Goal: Information Seeking & Learning: Find specific page/section

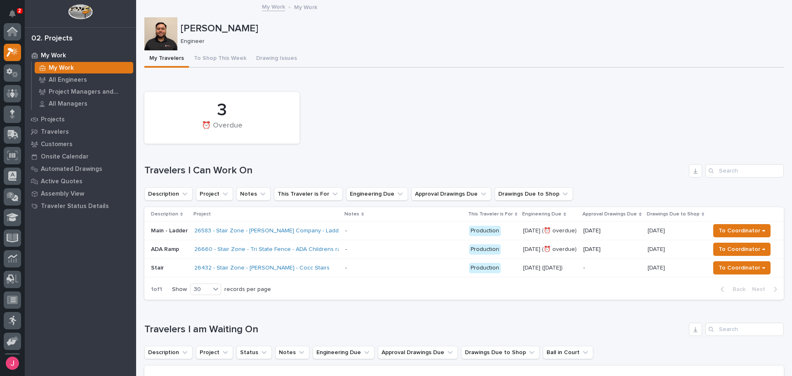
scroll to position [21, 0]
click at [590, 22] on div "[PERSON_NAME]" at bounding box center [481, 28] width 600 height 14
click at [12, 8] on button "Notifications" at bounding box center [12, 13] width 17 height 17
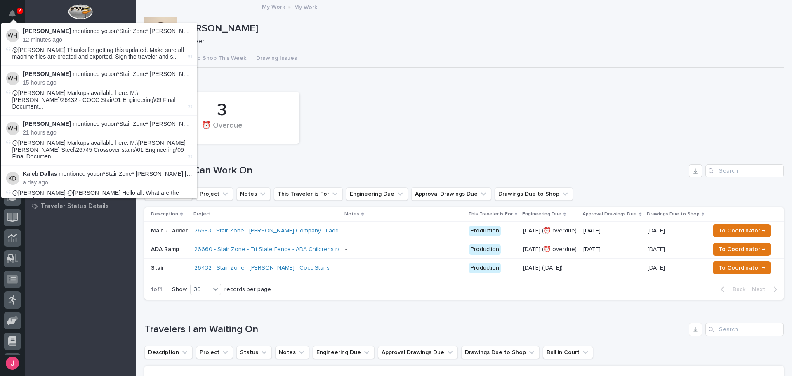
click at [423, 113] on div "3 ⏰ Overdue" at bounding box center [464, 118] width 648 height 60
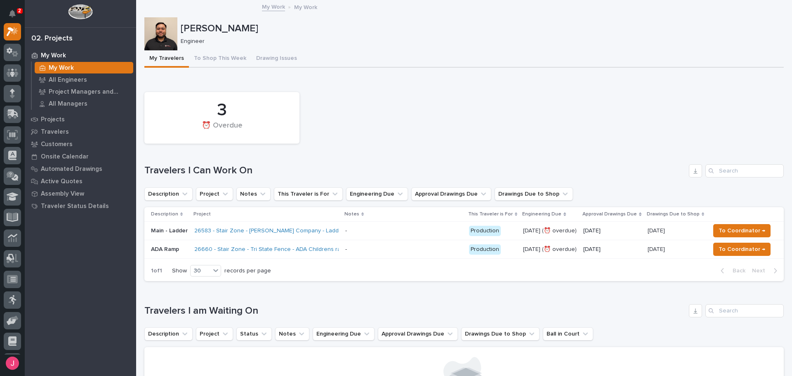
click at [405, 92] on div "3 ⏰ Overdue" at bounding box center [464, 118] width 648 height 60
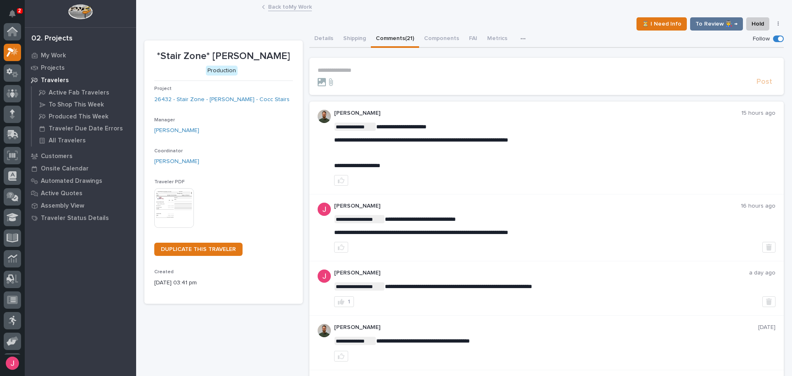
scroll to position [21, 0]
click at [15, 15] on icon "Notifications" at bounding box center [12, 13] width 7 height 7
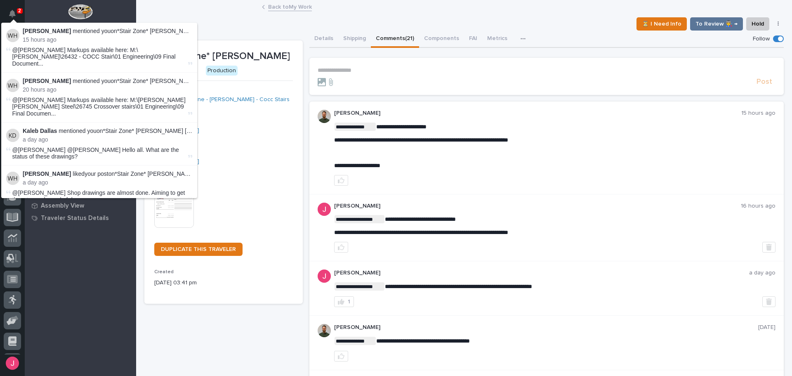
drag, startPoint x: 202, startPoint y: 20, endPoint x: 197, endPoint y: 11, distance: 10.7
click at [202, 20] on div "⏳ I Need Info To Review 👨‍🏭 → Hold Cancel Change Traveler Type Regenerate PDF G…" at bounding box center [463, 23] width 639 height 13
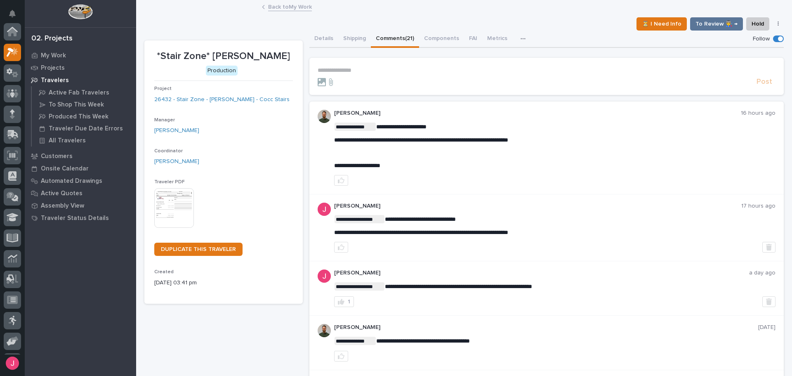
scroll to position [21, 0]
click at [349, 68] on p "**********" at bounding box center [547, 70] width 458 height 7
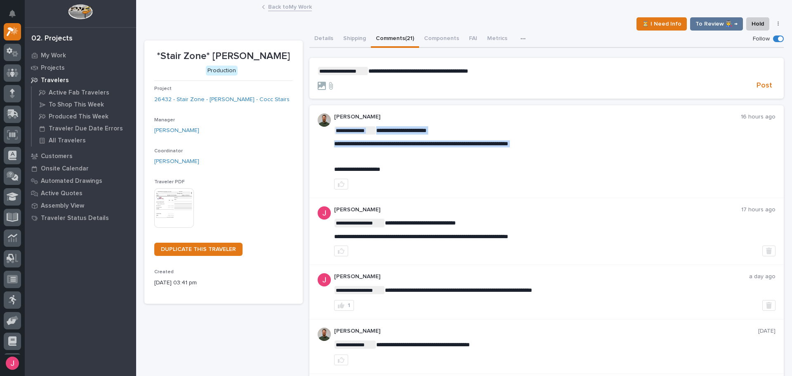
drag, startPoint x: 333, startPoint y: 144, endPoint x: 560, endPoint y: 147, distance: 227.3
click at [562, 145] on p "**********" at bounding box center [555, 143] width 442 height 7
drag, startPoint x: 558, startPoint y: 143, endPoint x: 332, endPoint y: 147, distance: 226.1
click at [334, 147] on p "**********" at bounding box center [555, 143] width 442 height 7
copy span "**********"
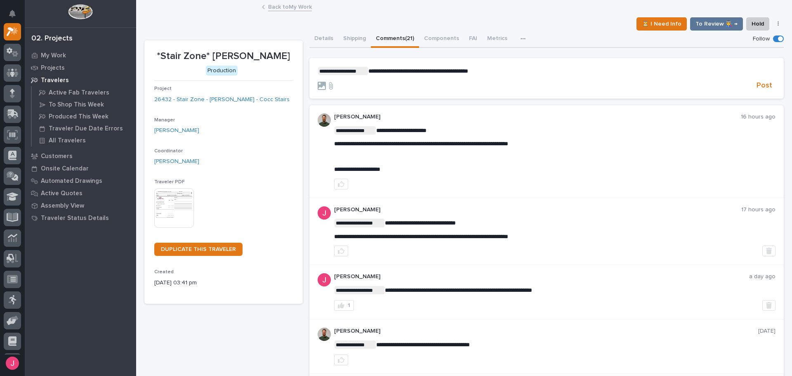
click at [530, 69] on p "**********" at bounding box center [547, 71] width 458 height 8
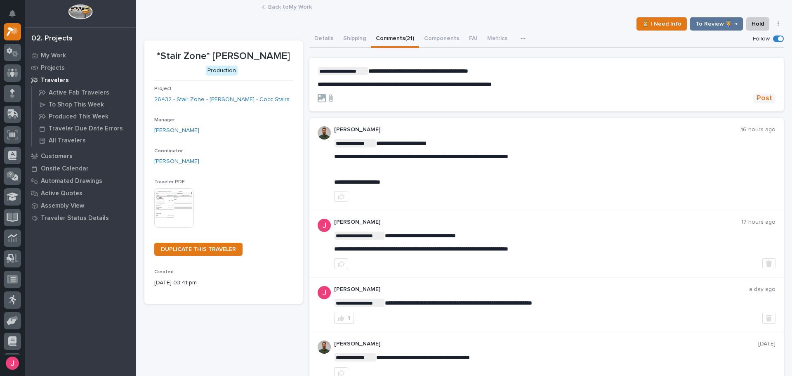
click at [756, 99] on span "Post" at bounding box center [764, 98] width 16 height 9
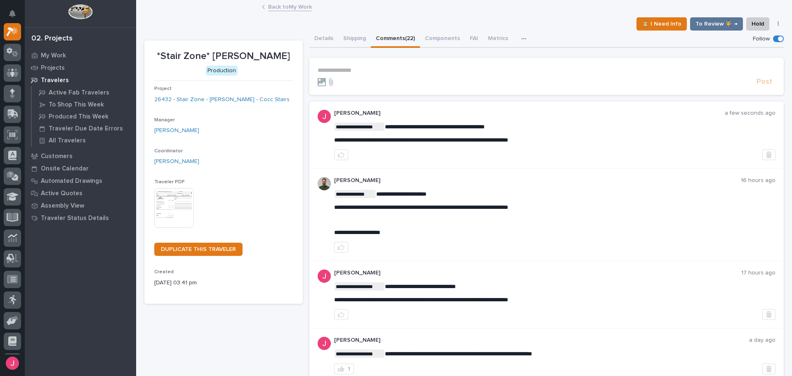
click at [291, 4] on link "Back to My Work" at bounding box center [290, 6] width 44 height 9
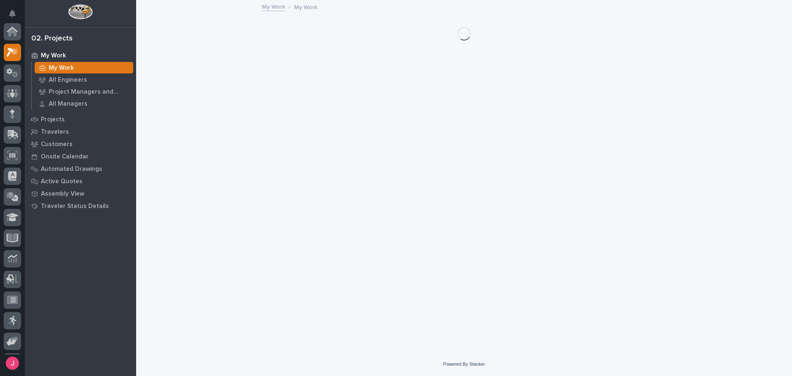
scroll to position [21, 0]
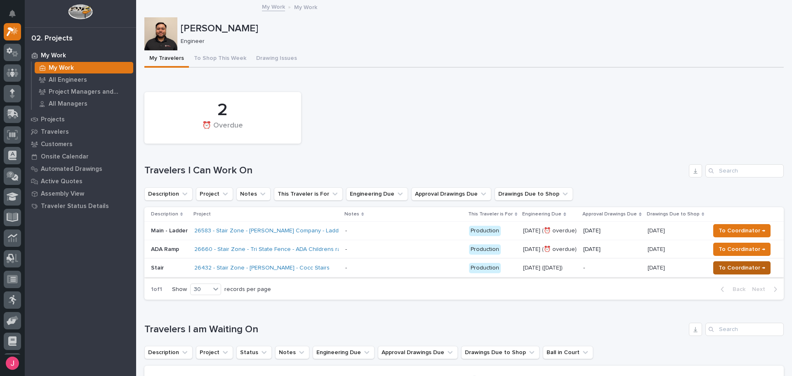
click at [721, 266] on span "To Coordinator →" at bounding box center [742, 268] width 47 height 10
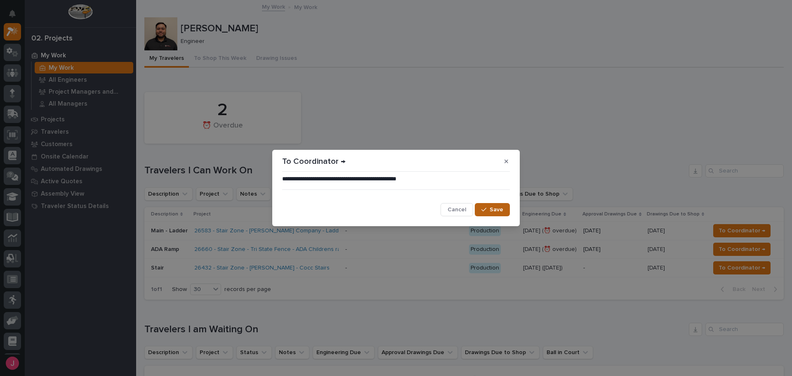
click at [486, 207] on icon "button" at bounding box center [483, 210] width 5 height 6
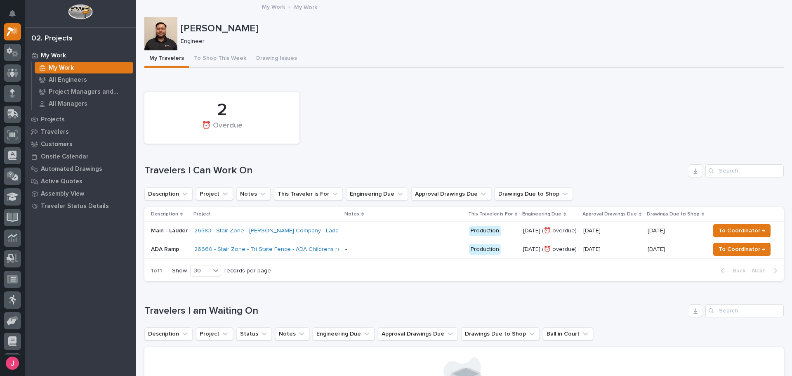
click at [418, 107] on div "2 ⏰ Overdue" at bounding box center [464, 118] width 648 height 60
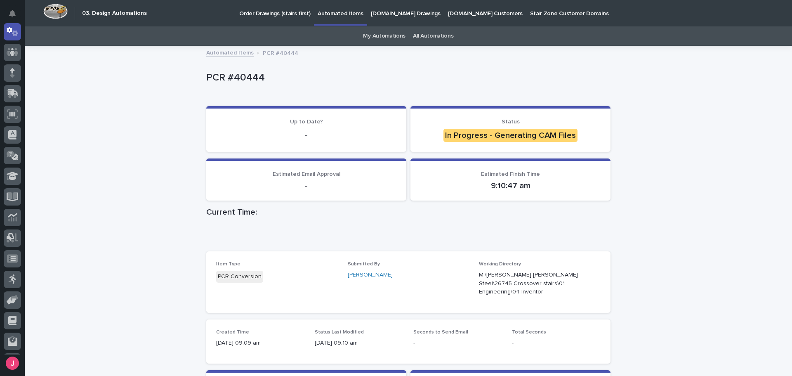
click at [660, 121] on div "Loading... Saving… Loading... Saving… PCR #40444 PCR #40444 Sorry, there was an…" at bounding box center [408, 268] width 767 height 443
click at [651, 88] on div "Loading... Saving… Loading... Saving… PCR #40444 PCR #40444 Sorry, there was an…" at bounding box center [408, 268] width 767 height 443
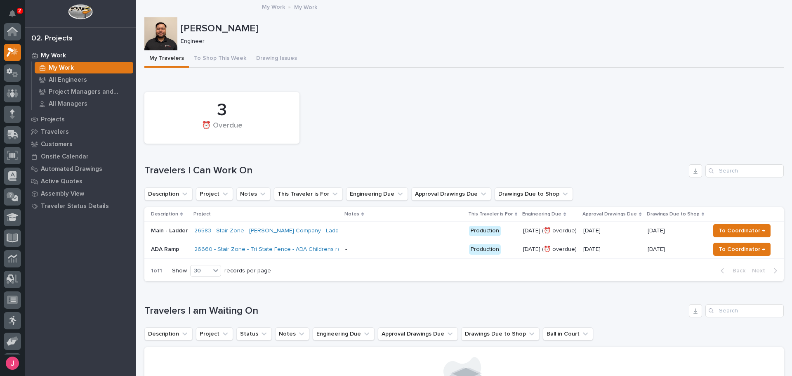
scroll to position [21, 0]
click at [434, 134] on div "3 ⏰ Overdue" at bounding box center [464, 118] width 648 height 60
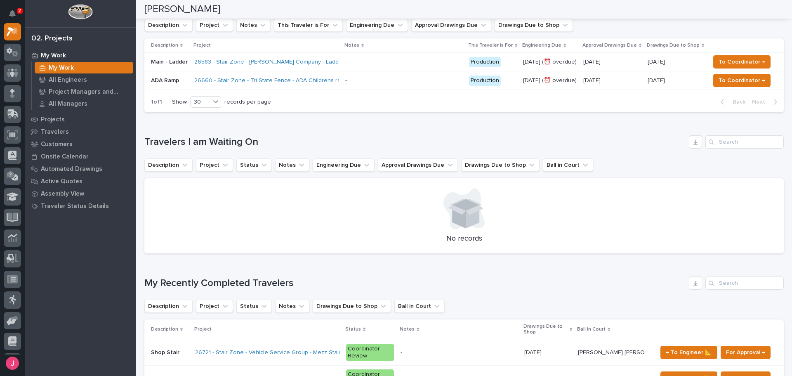
scroll to position [16, 0]
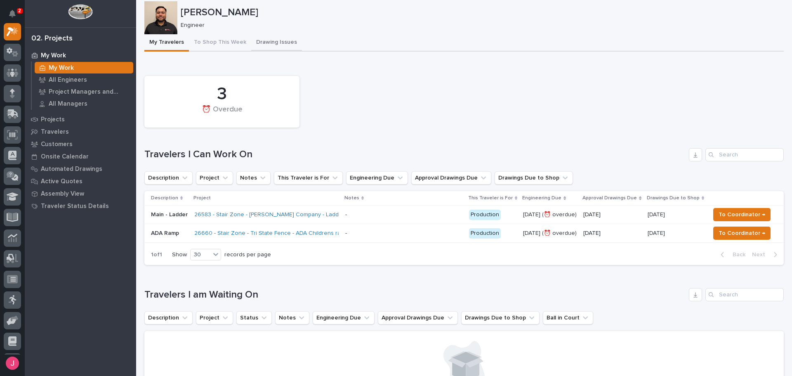
click at [213, 51] on button "To Shop This Week" at bounding box center [220, 42] width 62 height 17
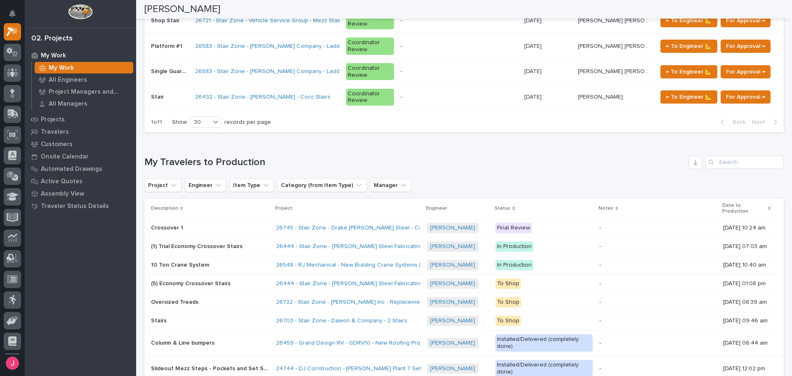
scroll to position [495, 0]
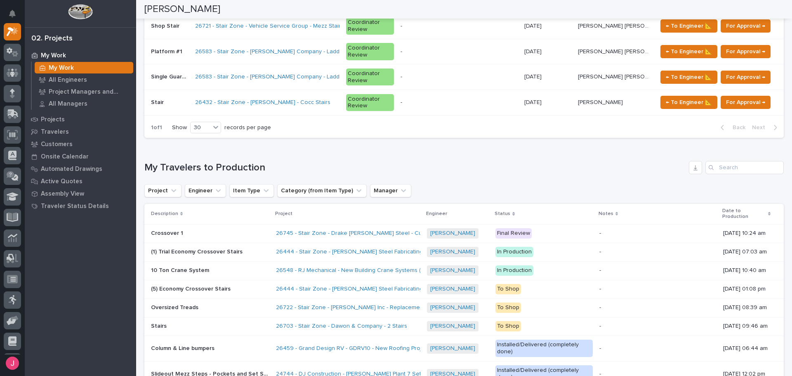
click at [212, 162] on h1 "My Travelers to Production" at bounding box center [414, 168] width 541 height 12
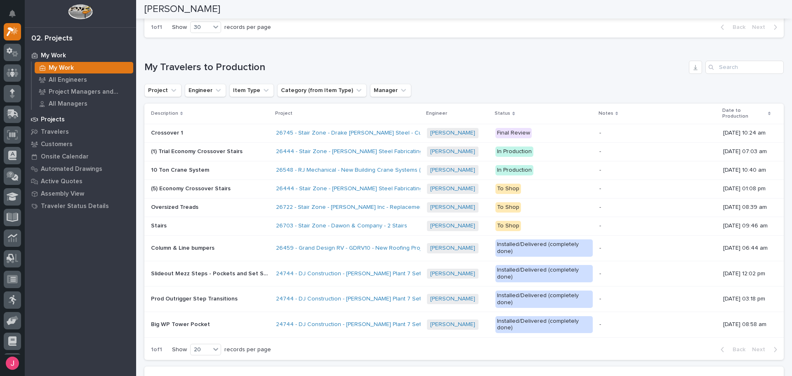
scroll to position [594, 0]
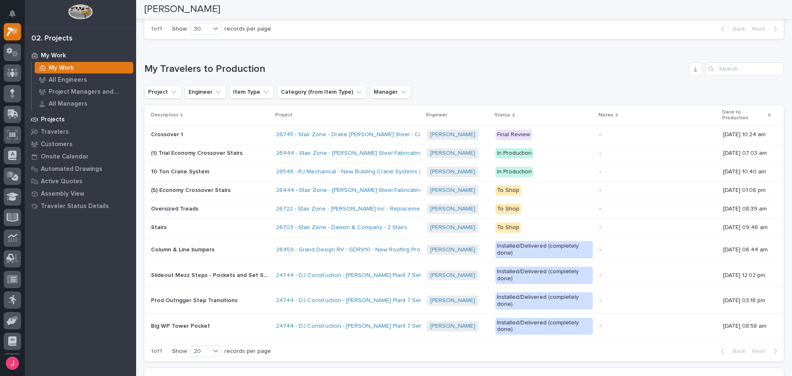
click at [62, 116] on p "Projects" at bounding box center [53, 119] width 24 height 7
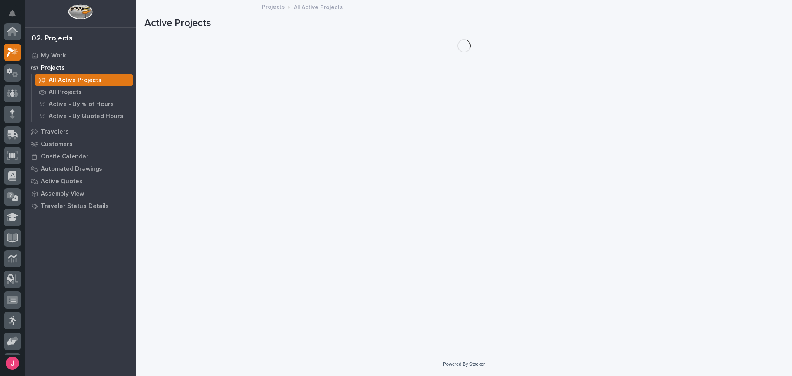
scroll to position [21, 0]
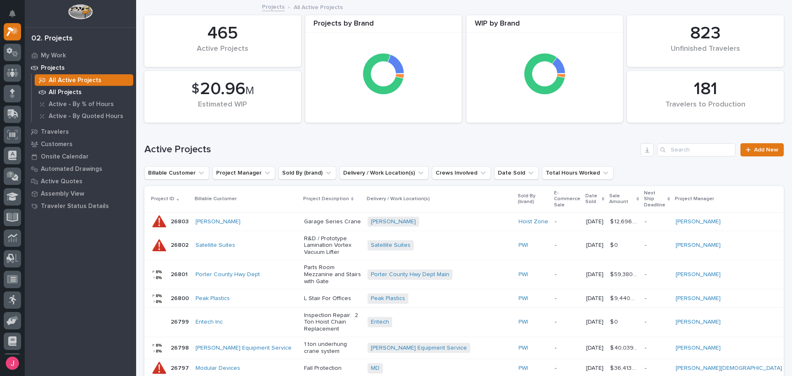
click at [94, 87] on div "All Projects" at bounding box center [84, 92] width 99 height 12
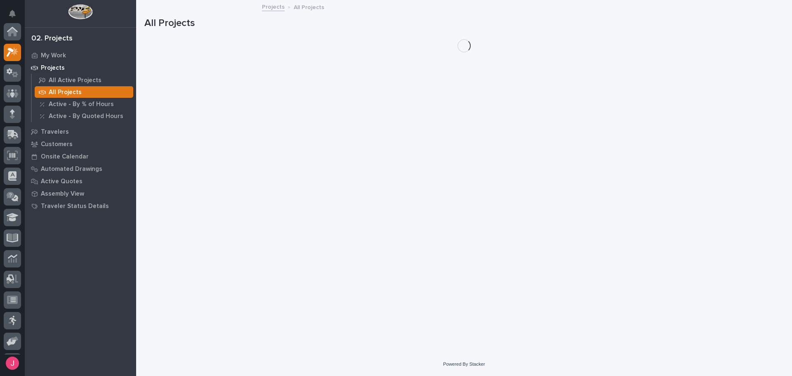
scroll to position [21, 0]
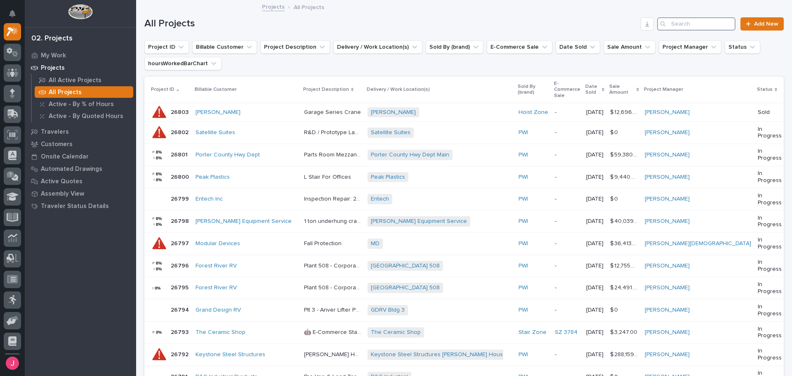
click at [696, 24] on input "Search" at bounding box center [696, 23] width 78 height 13
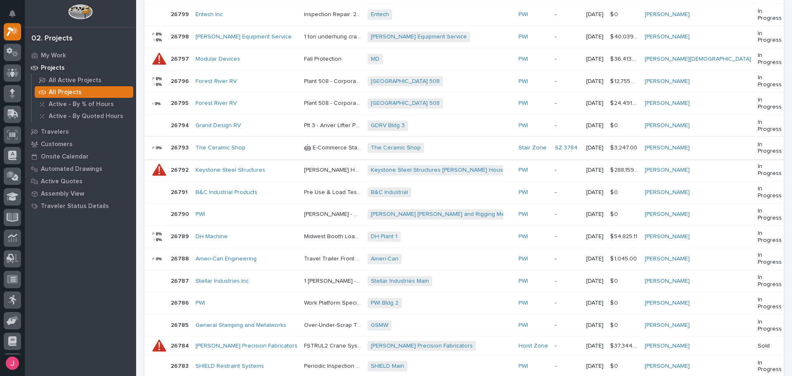
scroll to position [0, 0]
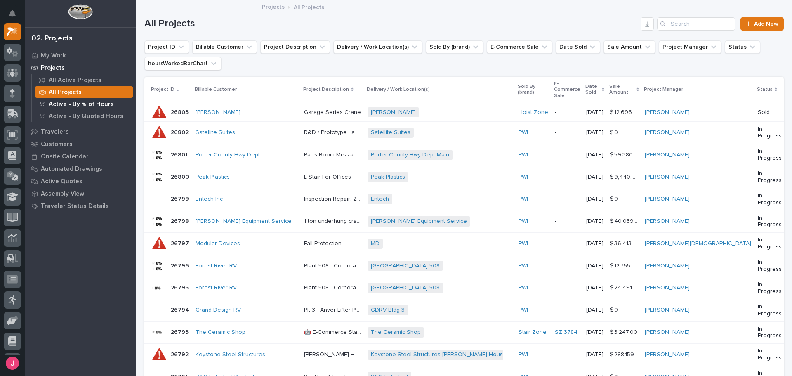
click at [90, 104] on p "Active - By % of Hours" at bounding box center [81, 104] width 65 height 7
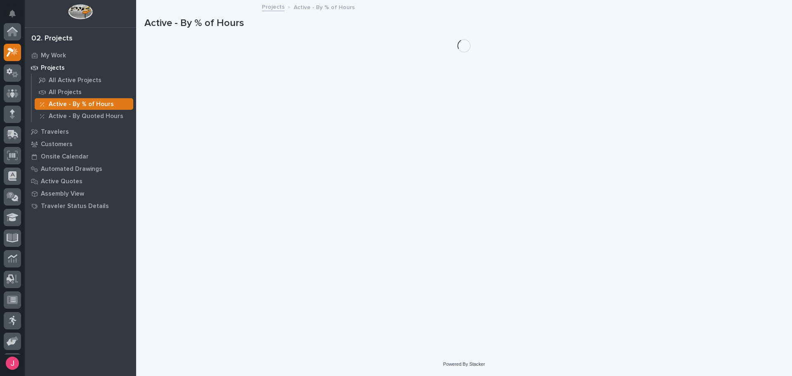
scroll to position [21, 0]
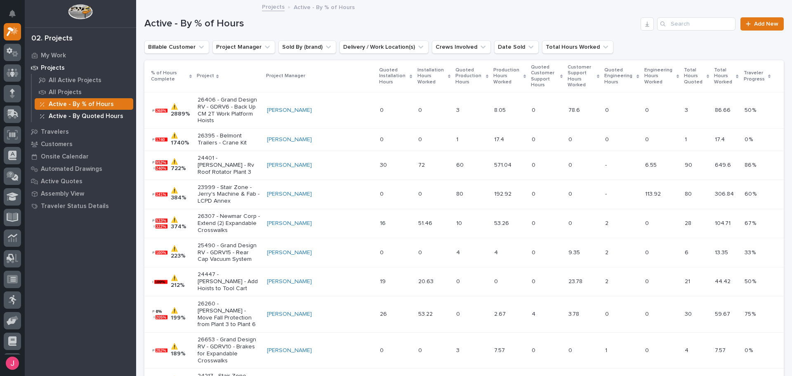
click at [99, 116] on p "Active - By Quoted Hours" at bounding box center [86, 116] width 75 height 7
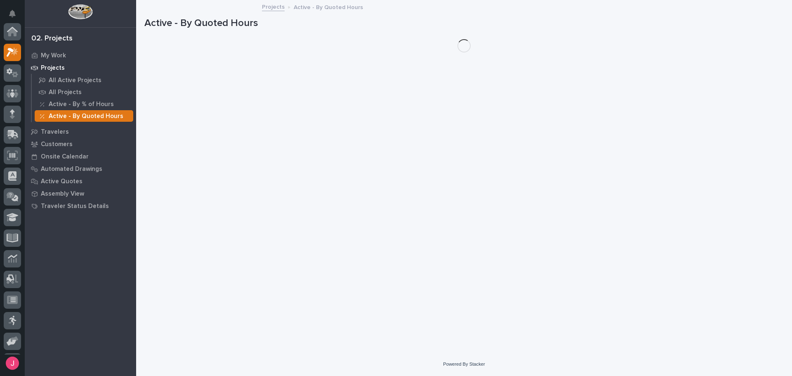
scroll to position [21, 0]
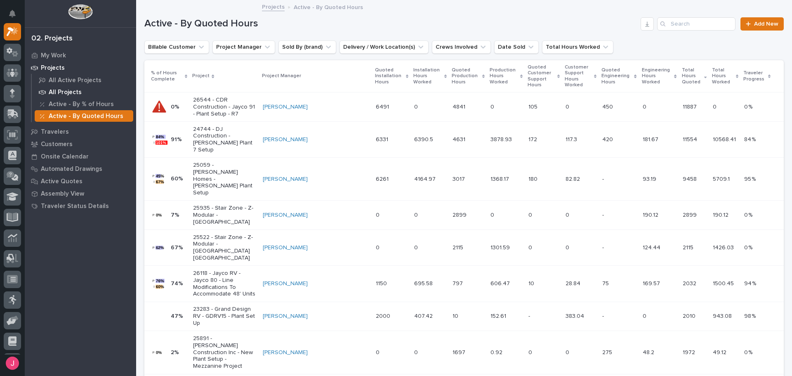
click at [78, 91] on p "All Projects" at bounding box center [65, 92] width 33 height 7
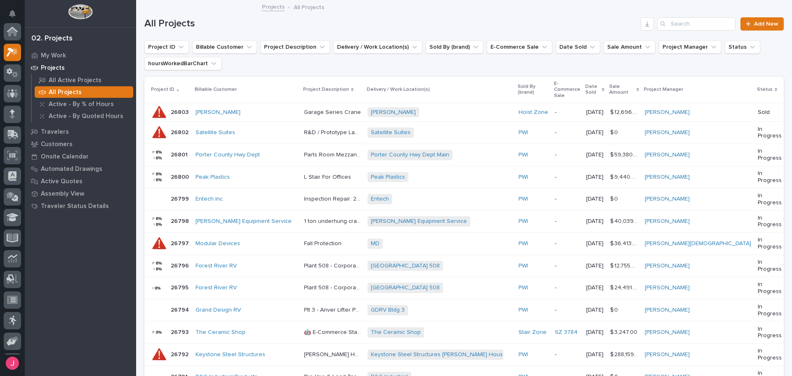
scroll to position [21, 0]
click at [86, 78] on p "All Active Projects" at bounding box center [75, 80] width 53 height 7
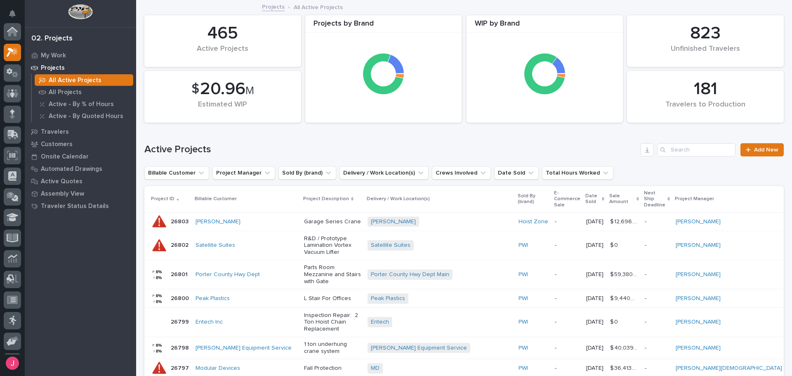
scroll to position [21, 0]
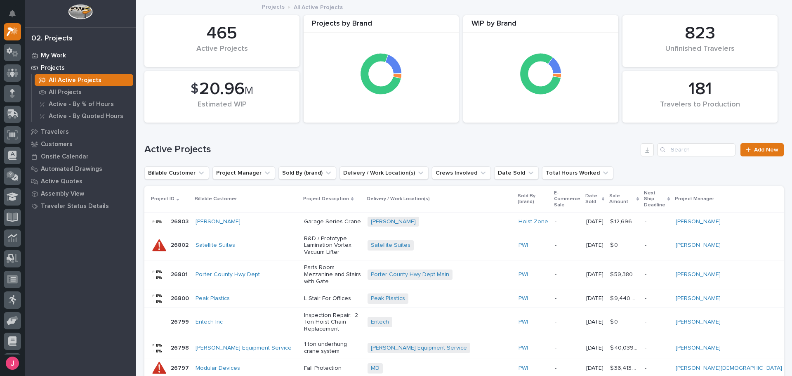
click at [62, 53] on p "My Work" at bounding box center [53, 55] width 25 height 7
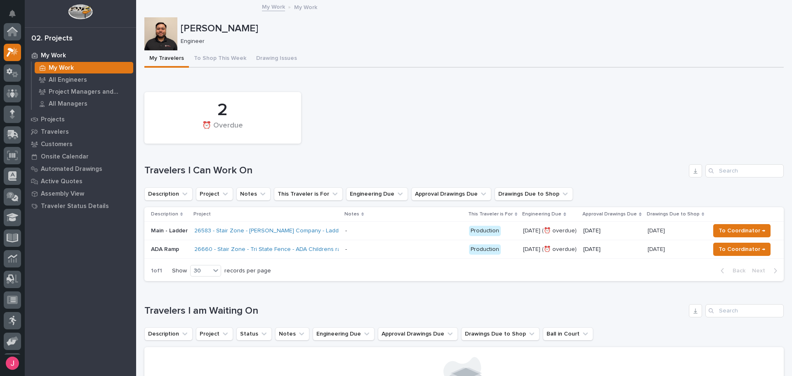
scroll to position [21, 0]
click at [72, 102] on p "All Managers" at bounding box center [68, 103] width 39 height 7
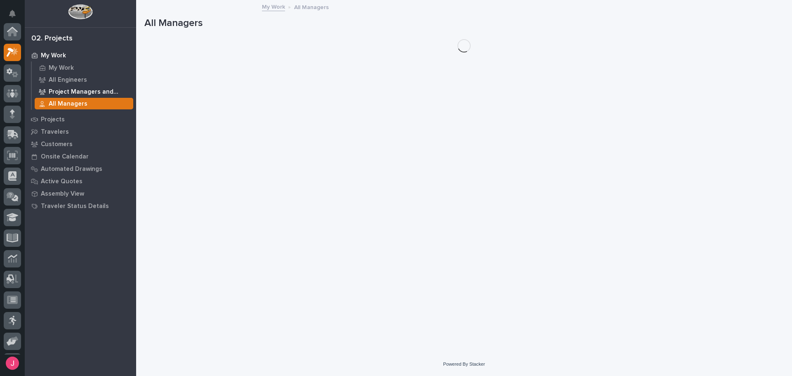
scroll to position [21, 0]
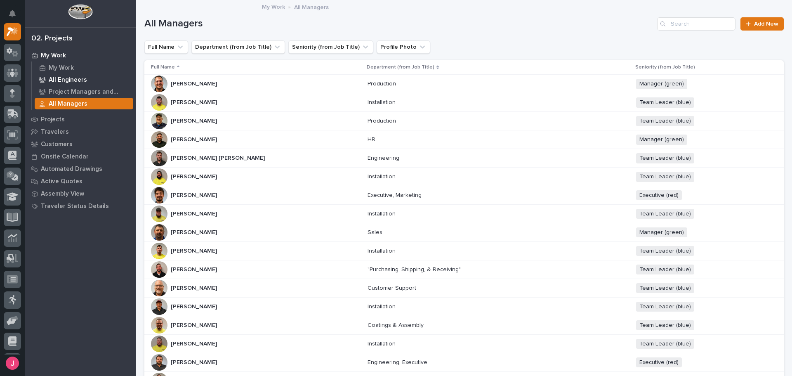
click at [74, 78] on p "All Engineers" at bounding box center [68, 79] width 38 height 7
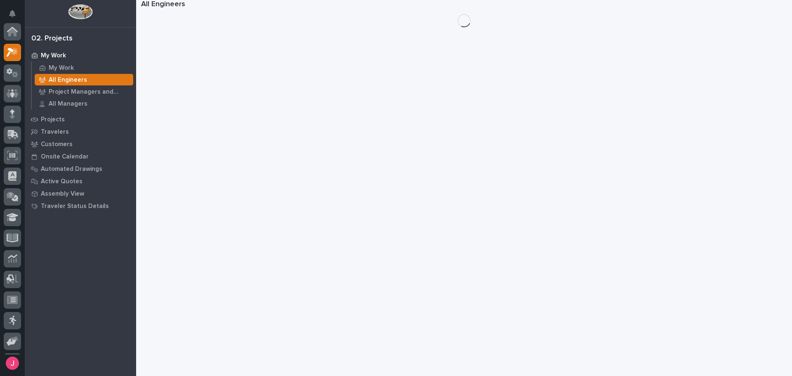
scroll to position [21, 0]
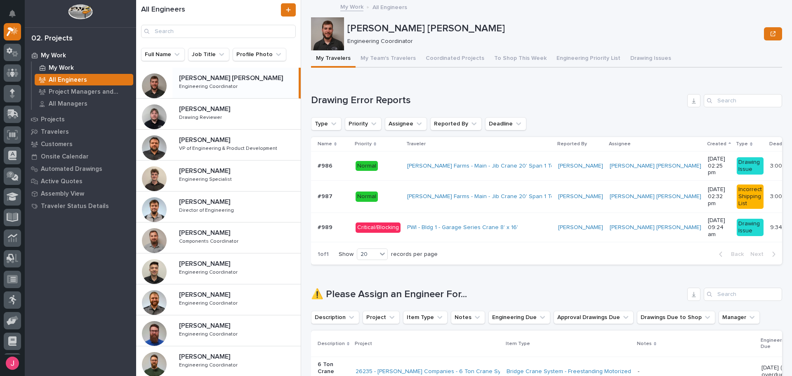
click at [69, 67] on p "My Work" at bounding box center [61, 67] width 25 height 7
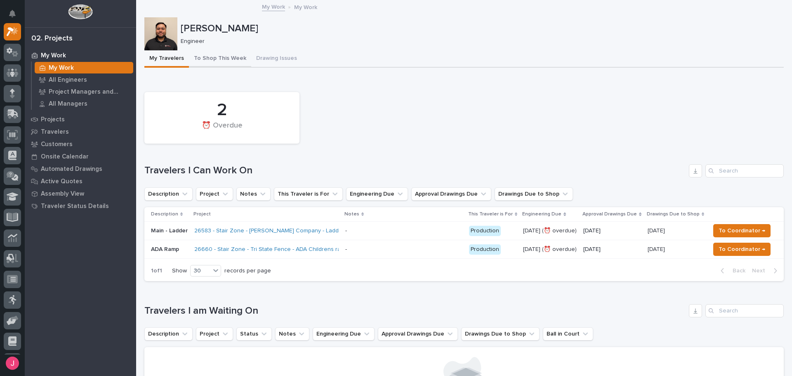
click at [219, 61] on button "To Shop This Week" at bounding box center [220, 58] width 62 height 17
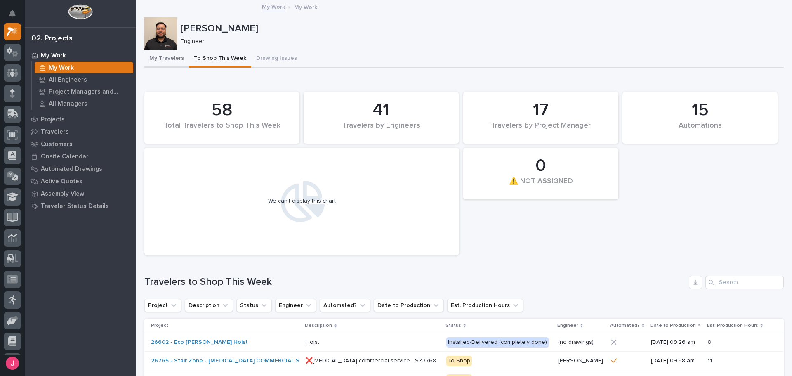
click at [170, 60] on button "My Travelers" at bounding box center [166, 58] width 45 height 17
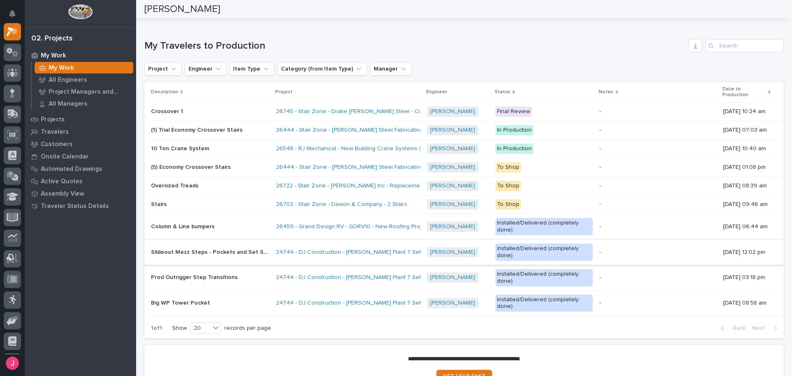
scroll to position [619, 0]
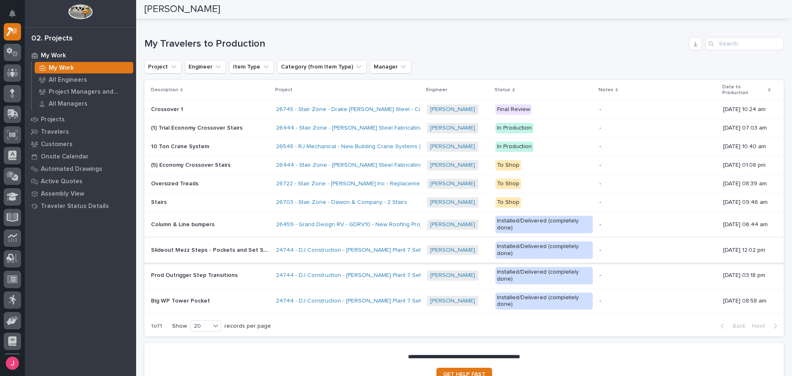
click at [222, 320] on div "Show 20 records per page" at bounding box center [223, 326] width 102 height 12
click at [217, 321] on icon at bounding box center [216, 325] width 8 height 8
click at [208, 326] on div "30" at bounding box center [206, 328] width 30 height 10
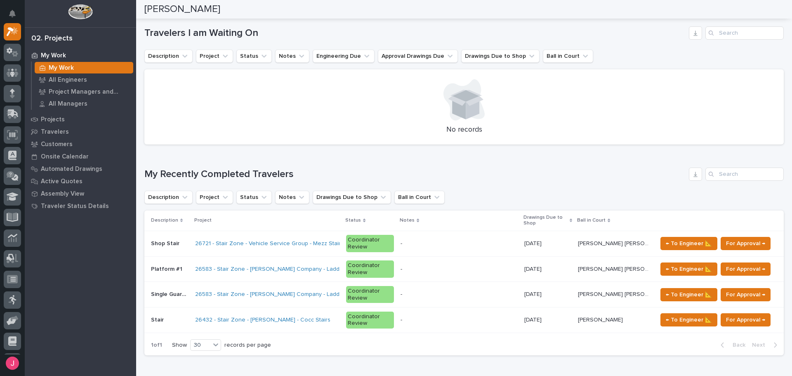
scroll to position [289, 0]
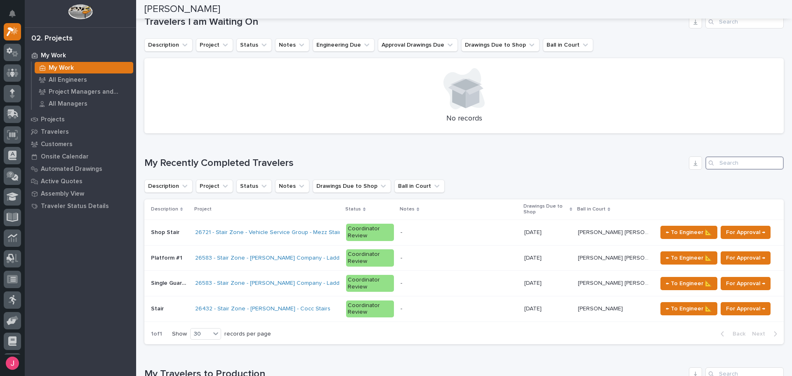
click at [741, 165] on input "Search" at bounding box center [744, 162] width 78 height 13
click at [543, 168] on h1 "My Recently Completed Travelers" at bounding box center [414, 163] width 541 height 12
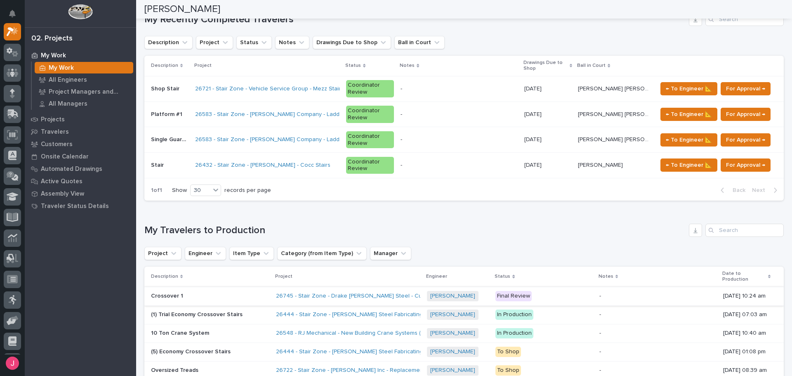
scroll to position [495, 0]
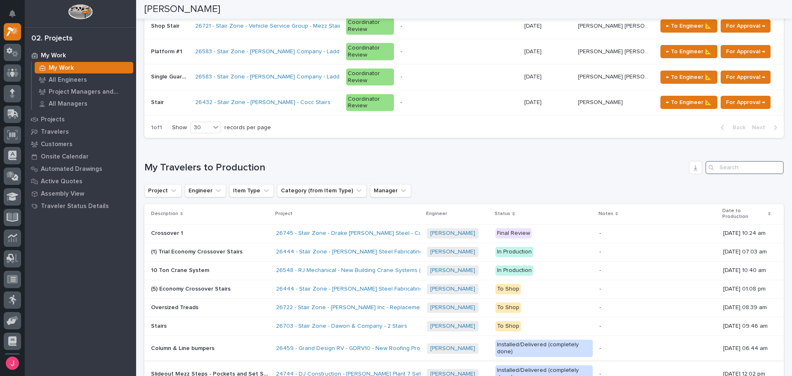
click at [745, 161] on input "Search" at bounding box center [744, 167] width 78 height 13
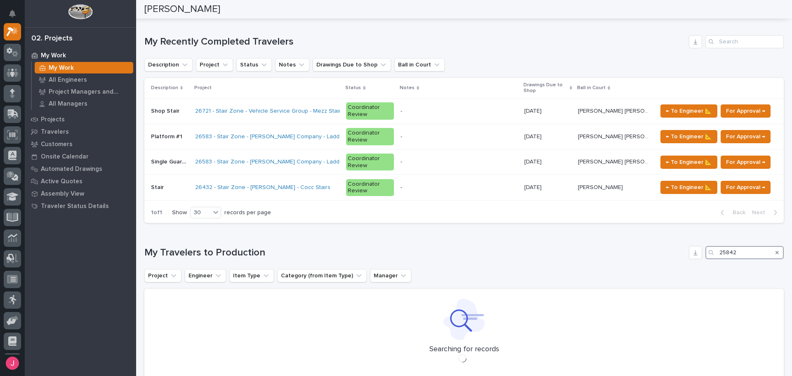
scroll to position [413, 0]
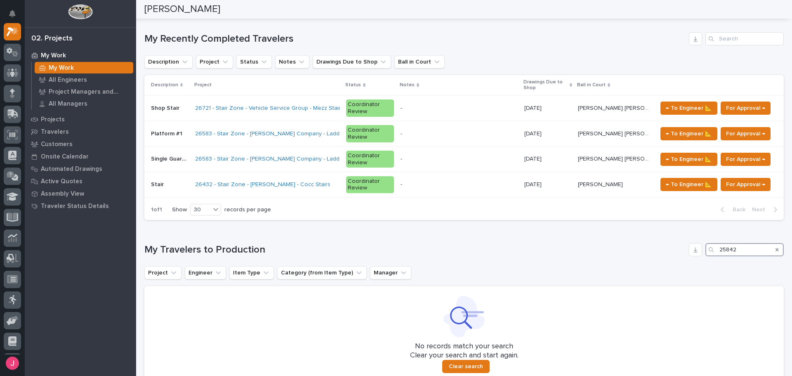
type input "25842"
click at [775, 247] on icon "Search" at bounding box center [776, 249] width 3 height 5
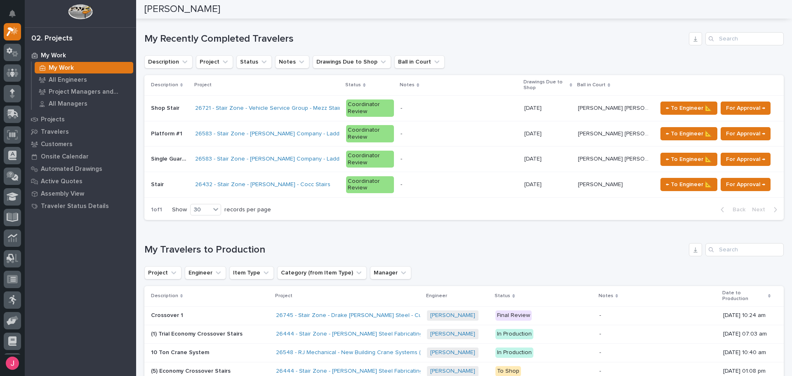
scroll to position [495, 0]
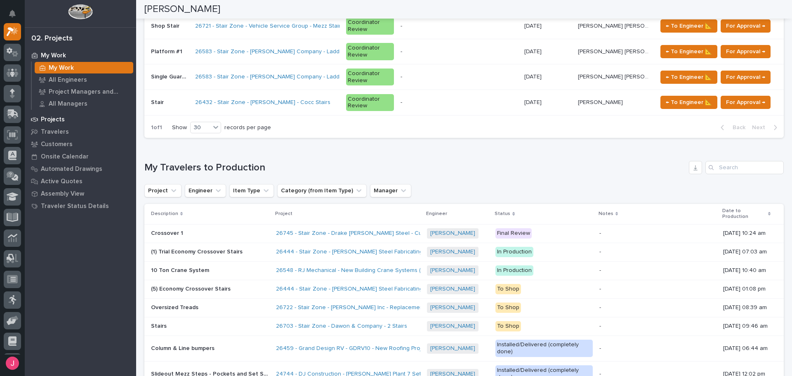
click at [66, 120] on div "Projects" at bounding box center [80, 119] width 107 height 12
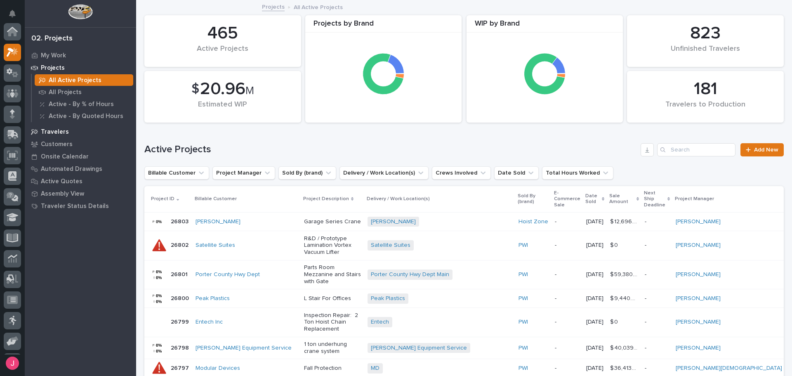
scroll to position [21, 0]
click at [76, 92] on p "All Projects" at bounding box center [65, 92] width 33 height 7
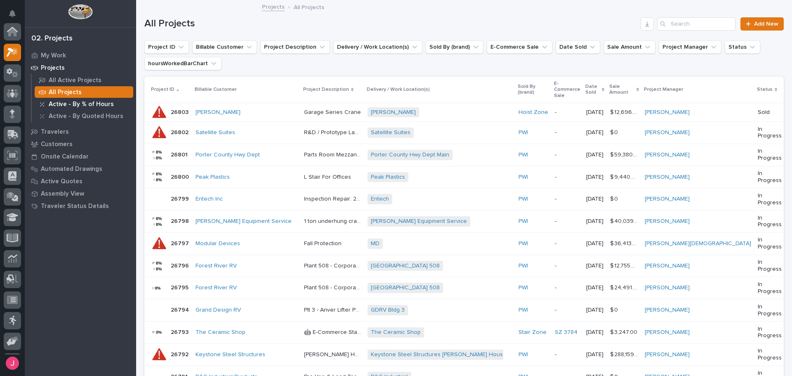
scroll to position [21, 0]
click at [695, 21] on input "Search" at bounding box center [696, 23] width 78 height 13
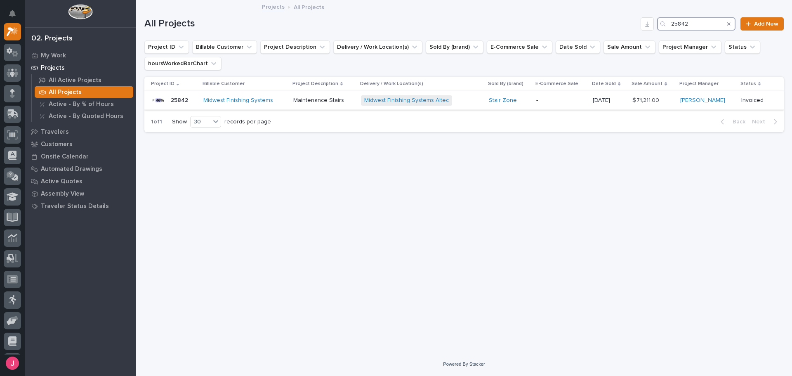
type input "25842"
click at [463, 101] on div "Midwest Finishing Systems Altec + 0" at bounding box center [421, 100] width 121 height 10
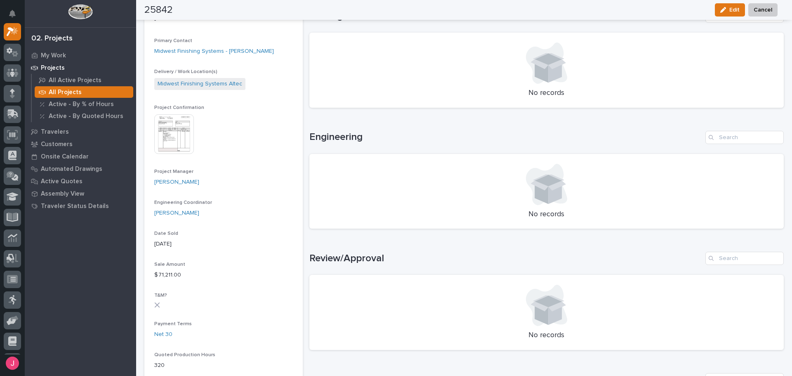
scroll to position [206, 0]
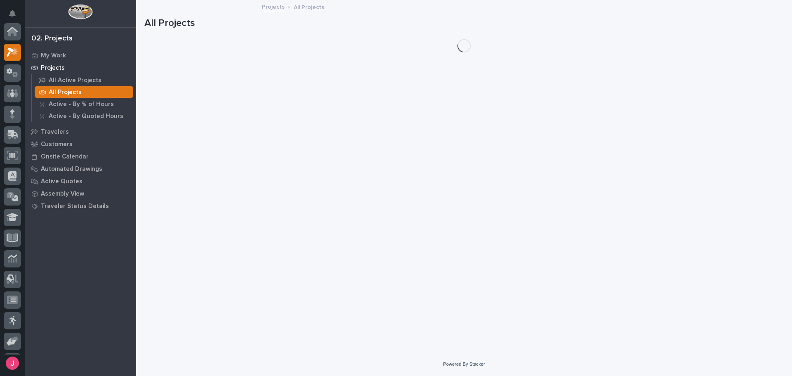
scroll to position [21, 0]
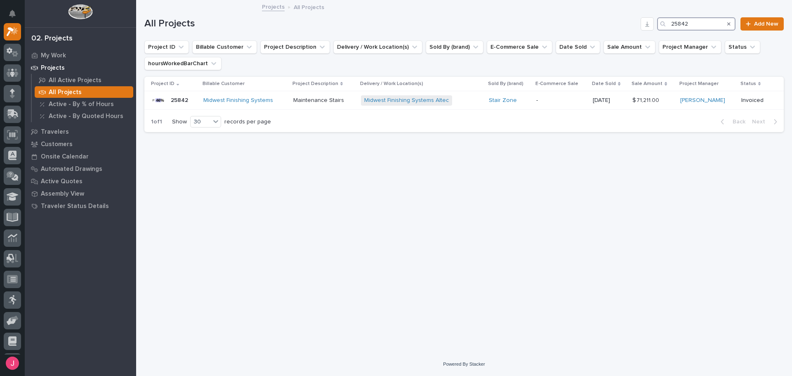
drag, startPoint x: 682, startPoint y: 23, endPoint x: 628, endPoint y: 22, distance: 54.0
click at [622, 25] on div "All Projects 25842 Add New" at bounding box center [463, 23] width 639 height 13
type input "26524"
click at [304, 101] on p "Starbase Tooling Stair" at bounding box center [292, 99] width 60 height 9
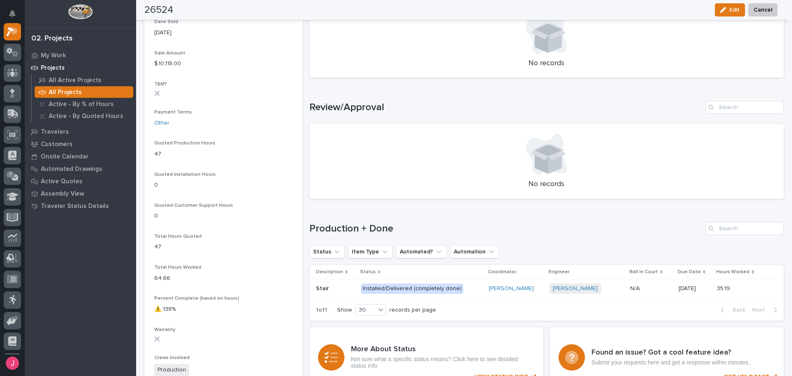
scroll to position [495, 0]
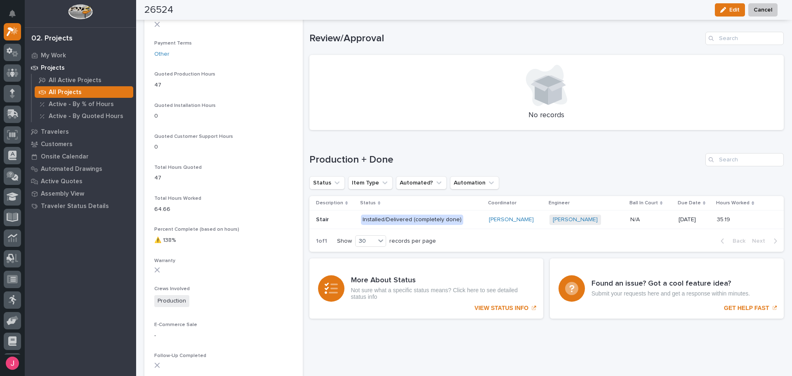
click at [603, 219] on div "Josh Nakasone + 0" at bounding box center [586, 219] width 74 height 10
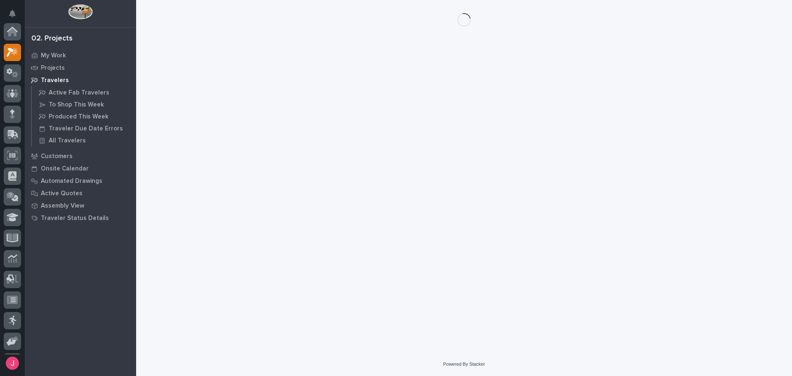
scroll to position [21, 0]
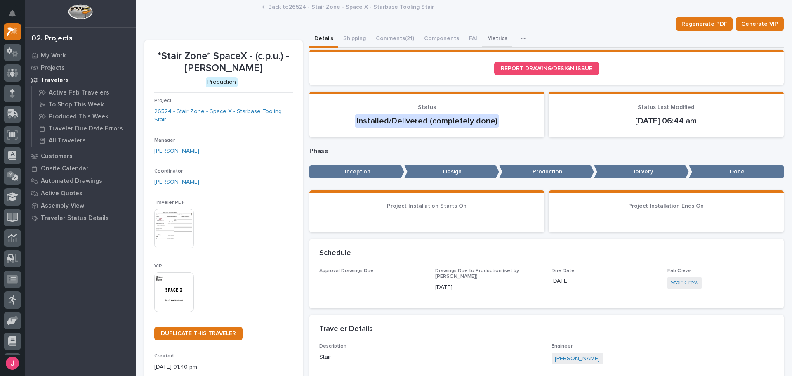
click at [486, 40] on button "Metrics" at bounding box center [497, 39] width 30 height 17
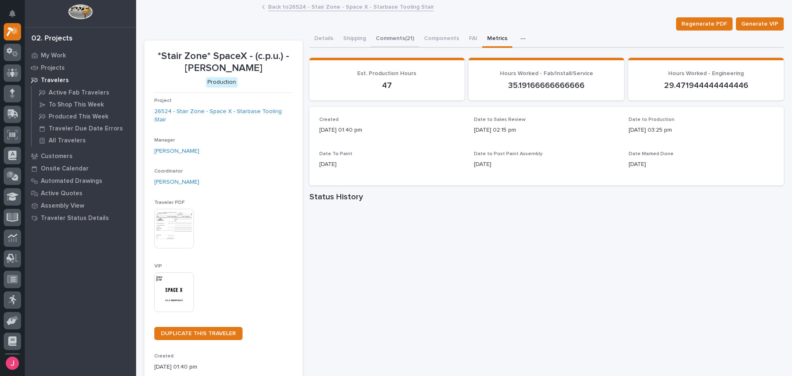
click at [386, 38] on button "Comments (21)" at bounding box center [395, 39] width 48 height 17
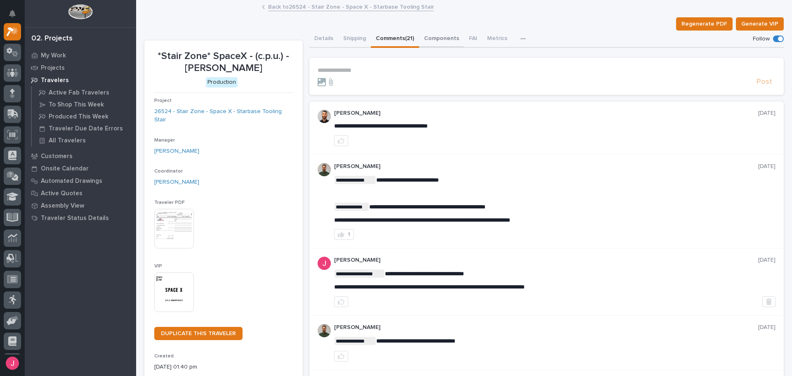
click at [434, 39] on button "Components" at bounding box center [441, 39] width 45 height 17
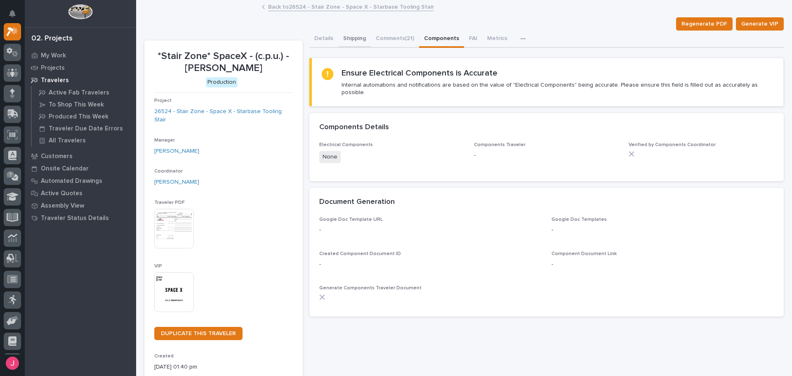
click at [351, 40] on button "Shipping" at bounding box center [354, 39] width 33 height 17
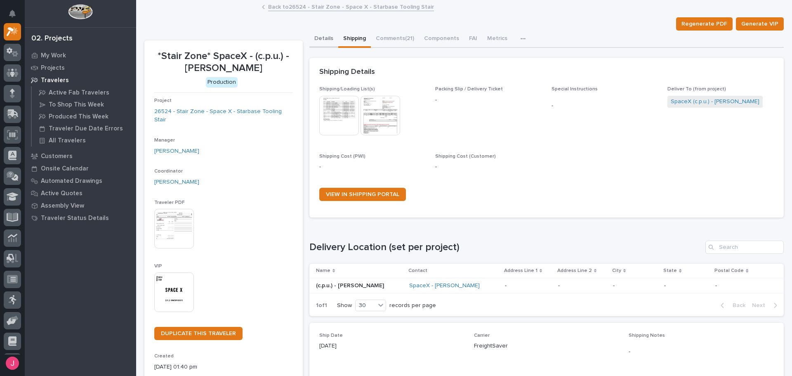
click at [324, 41] on button "Details" at bounding box center [323, 39] width 29 height 17
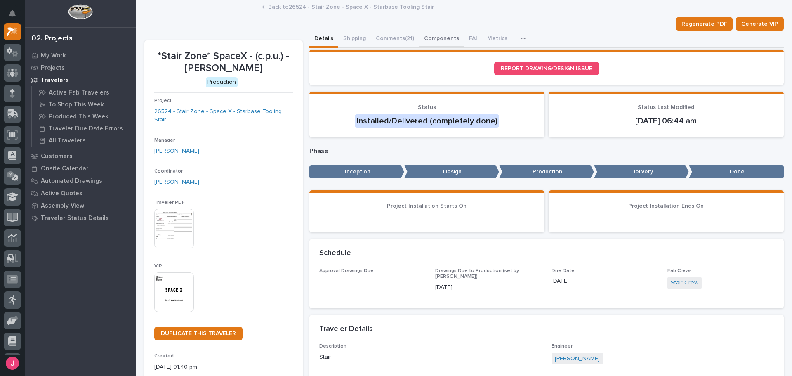
click at [422, 41] on button "Components" at bounding box center [441, 39] width 45 height 17
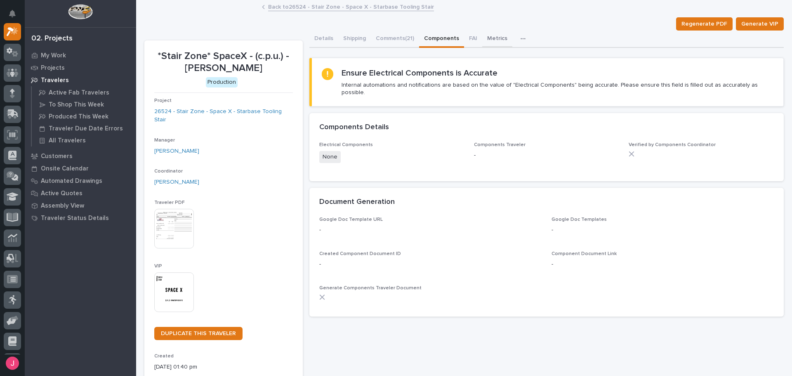
click at [482, 36] on button "Metrics" at bounding box center [497, 39] width 30 height 17
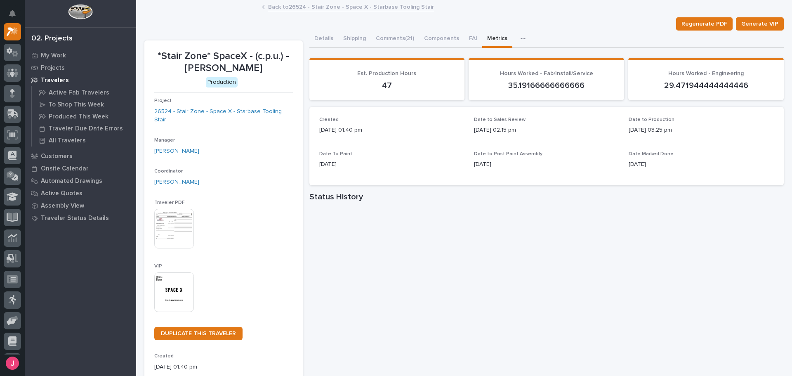
click at [495, 38] on button "Metrics" at bounding box center [497, 39] width 30 height 17
click at [522, 38] on div "button" at bounding box center [525, 39] width 8 height 6
click at [551, 25] on div "Regenerate PDF Generate VIP" at bounding box center [463, 23] width 639 height 13
click at [469, 39] on button "FAI" at bounding box center [473, 39] width 18 height 17
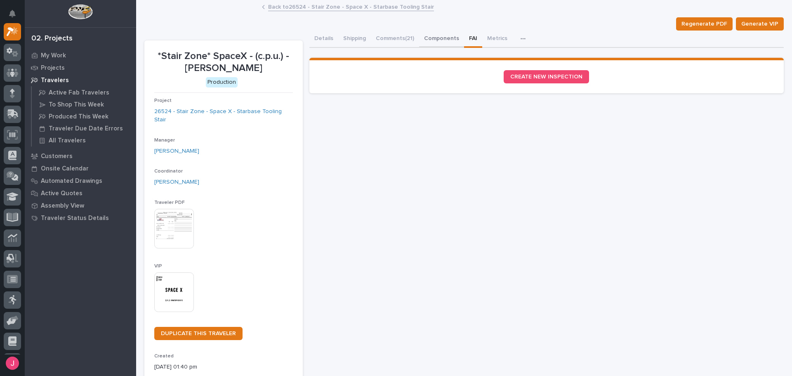
click at [431, 36] on button "Components" at bounding box center [441, 39] width 45 height 17
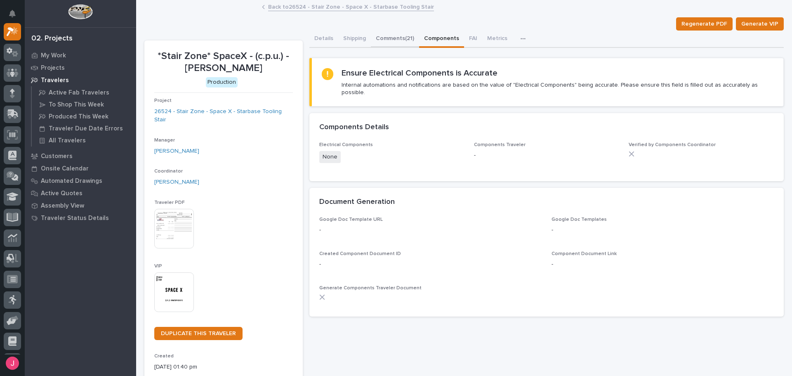
click at [387, 46] on button "Comments (21)" at bounding box center [395, 39] width 48 height 17
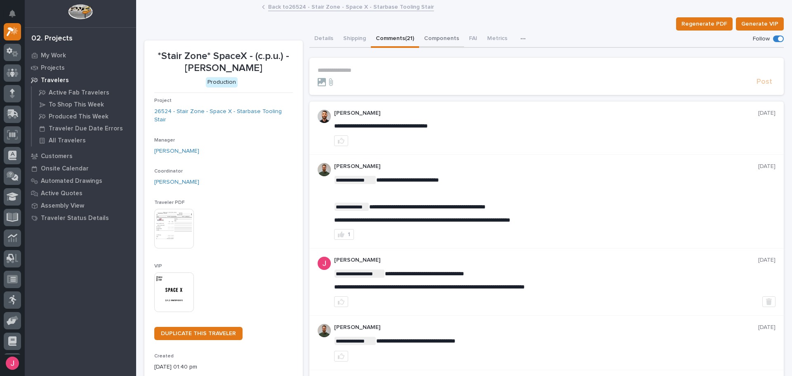
drag, startPoint x: 440, startPoint y: 39, endPoint x: 467, endPoint y: 38, distance: 26.8
click at [441, 40] on button "Components" at bounding box center [441, 39] width 45 height 17
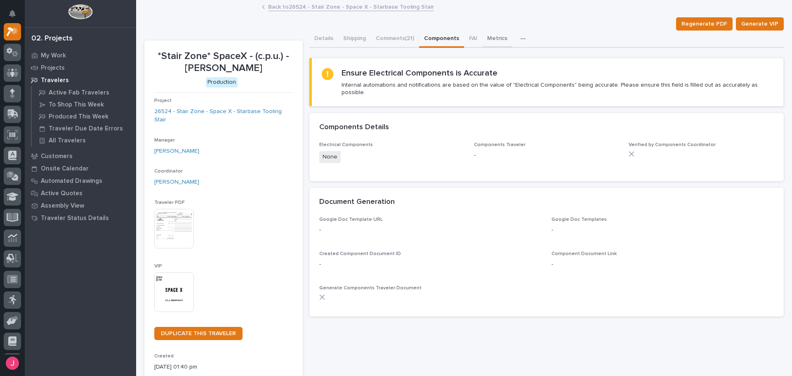
drag, startPoint x: 467, startPoint y: 38, endPoint x: 479, endPoint y: 40, distance: 12.4
click at [466, 39] on button "FAI" at bounding box center [473, 39] width 18 height 17
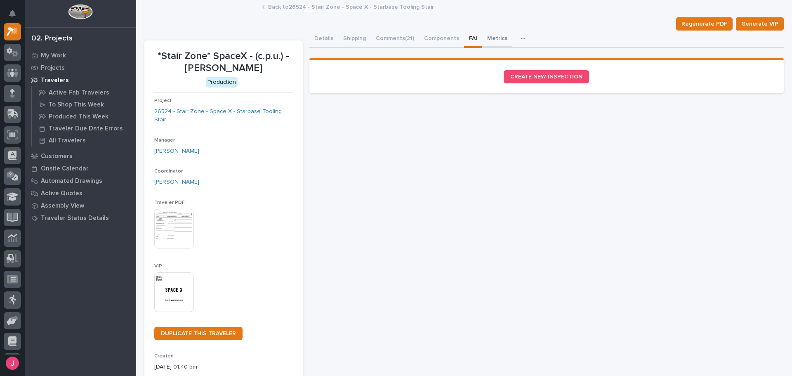
click at [490, 40] on button "Metrics" at bounding box center [497, 39] width 30 height 17
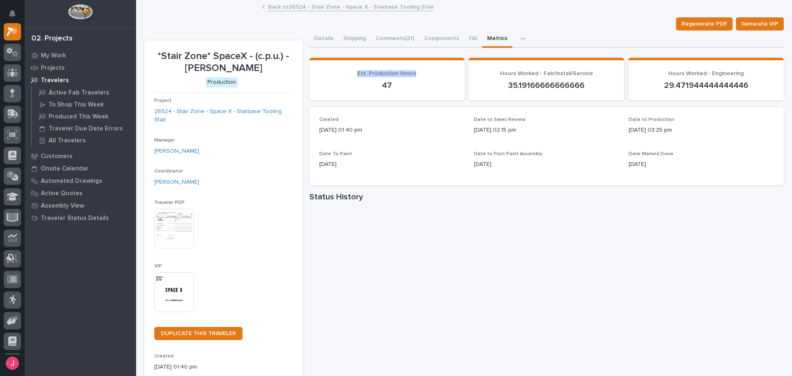
drag, startPoint x: 357, startPoint y: 71, endPoint x: 417, endPoint y: 74, distance: 60.3
click at [417, 74] on p "Est. Production Hours" at bounding box center [387, 73] width 136 height 7
click at [412, 83] on p "47" at bounding box center [387, 85] width 136 height 10
drag, startPoint x: 382, startPoint y: 83, endPoint x: 397, endPoint y: 82, distance: 15.3
click at [397, 82] on p "47" at bounding box center [387, 85] width 136 height 10
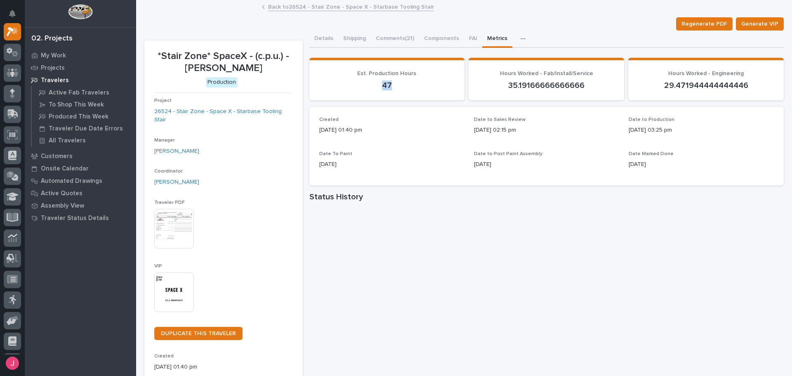
click at [398, 82] on p "47" at bounding box center [387, 85] width 136 height 10
click at [341, 3] on link "Back to 26524 - Stair Zone - Space X - Starbase Tooling Stair" at bounding box center [351, 6] width 166 height 9
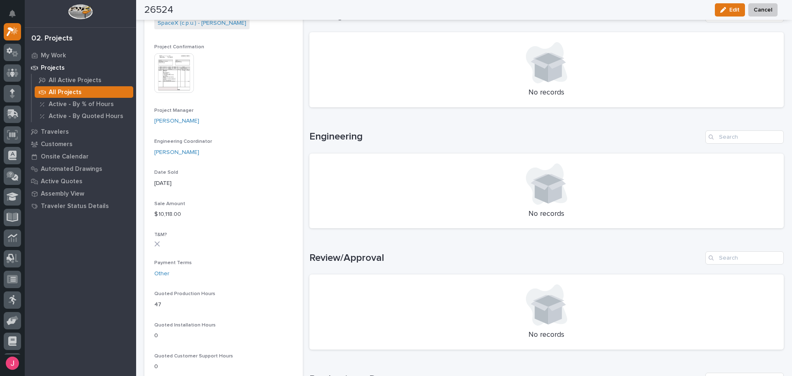
scroll to position [289, 0]
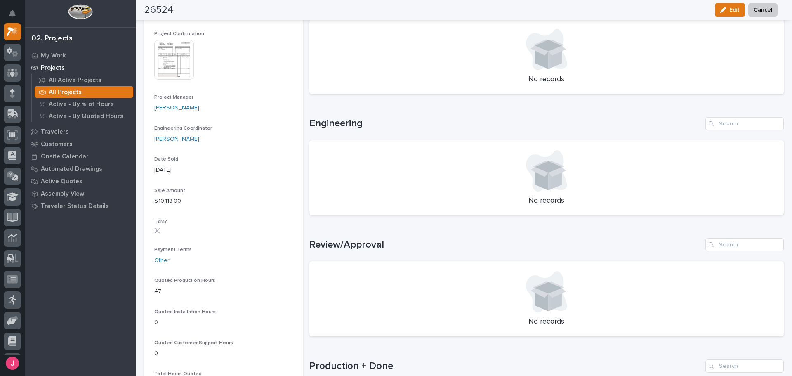
click at [170, 54] on img at bounding box center [174, 60] width 40 height 40
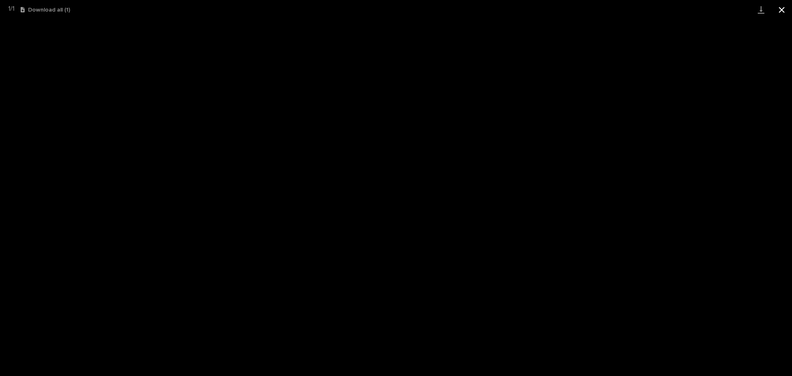
click at [782, 10] on button "Close gallery" at bounding box center [781, 9] width 21 height 19
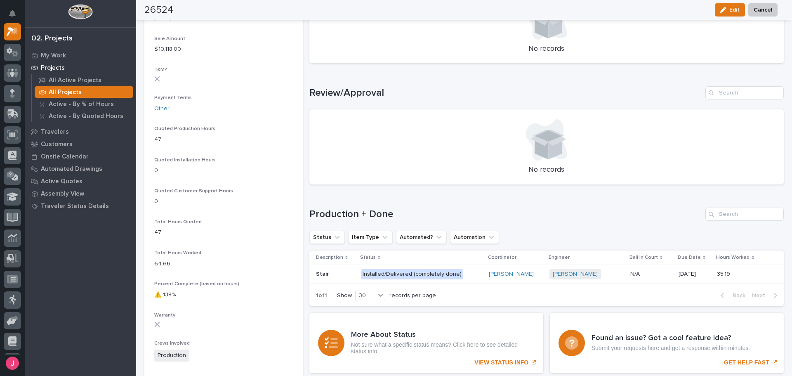
scroll to position [454, 0]
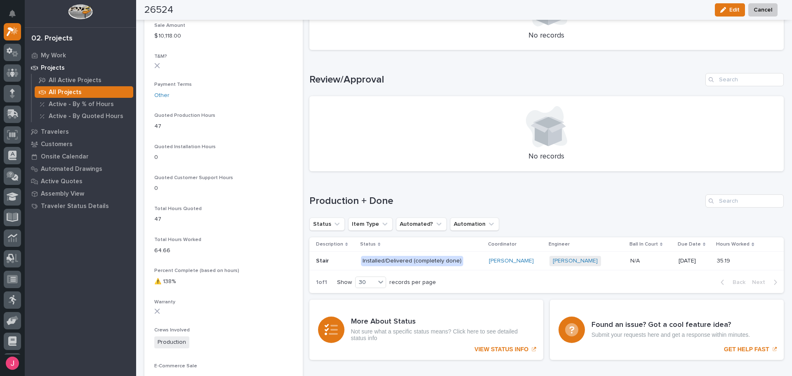
click at [489, 269] on td "Wynne Hochstetler" at bounding box center [515, 261] width 61 height 19
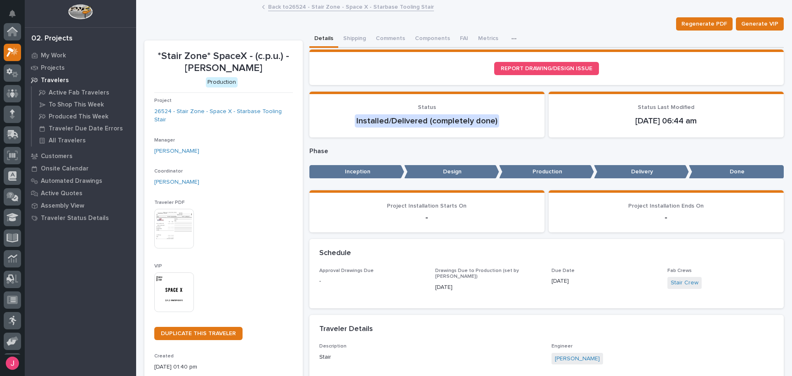
scroll to position [21, 0]
click at [467, 262] on div "Schedule •••" at bounding box center [546, 253] width 475 height 29
click at [379, 40] on button "Comments (21)" at bounding box center [395, 39] width 48 height 17
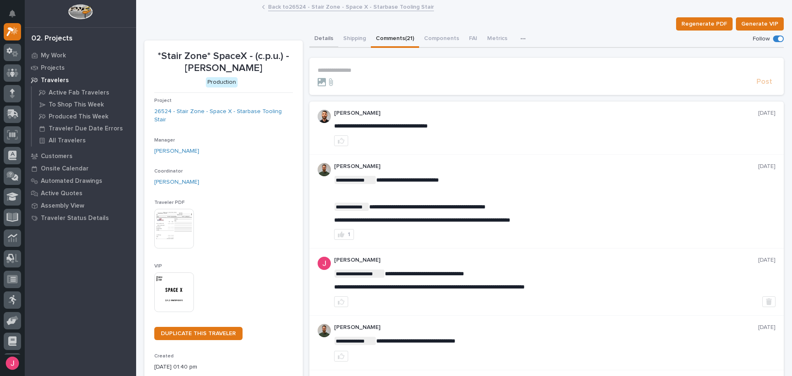
click at [323, 40] on button "Details" at bounding box center [323, 39] width 29 height 17
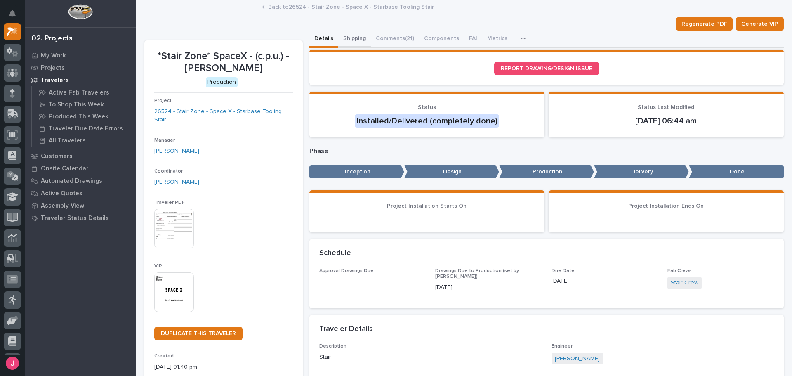
click at [349, 33] on button "Shipping" at bounding box center [354, 39] width 33 height 17
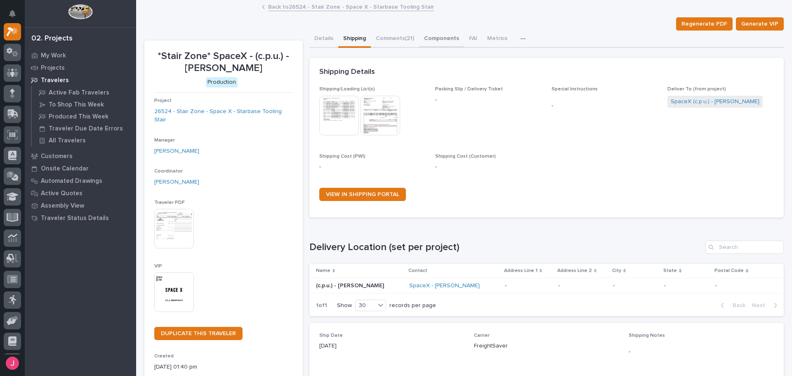
drag, startPoint x: 424, startPoint y: 24, endPoint x: 435, endPoint y: 42, distance: 21.2
click at [429, 34] on div "*Stair Zone* SpaceX - (c.p.u.) - Grayson Roberts - Stair Regenerate PDF Generat…" at bounding box center [463, 309] width 639 height 616
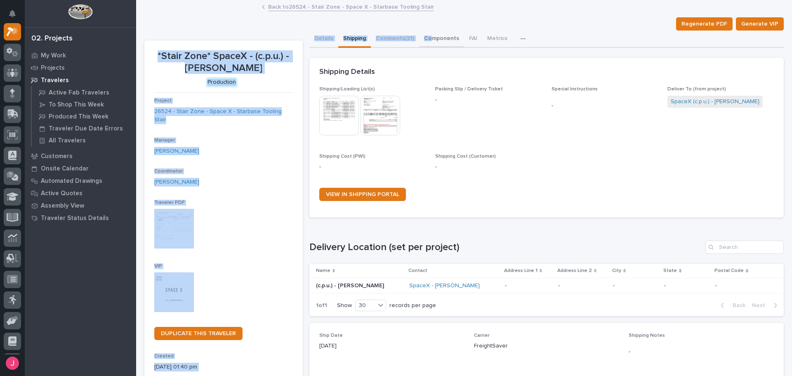
click at [435, 42] on button "Components" at bounding box center [441, 39] width 45 height 17
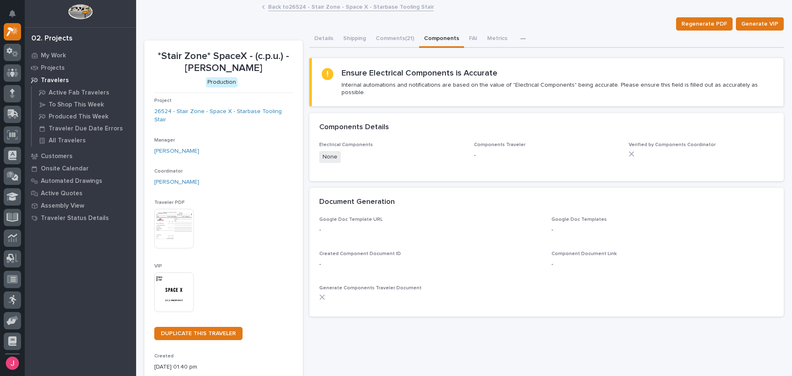
click at [452, 14] on div "**********" at bounding box center [463, 194] width 639 height 387
click at [290, 6] on link "Back to 26524 - Stair Zone - Space X - Starbase Tooling Stair" at bounding box center [351, 6] width 166 height 9
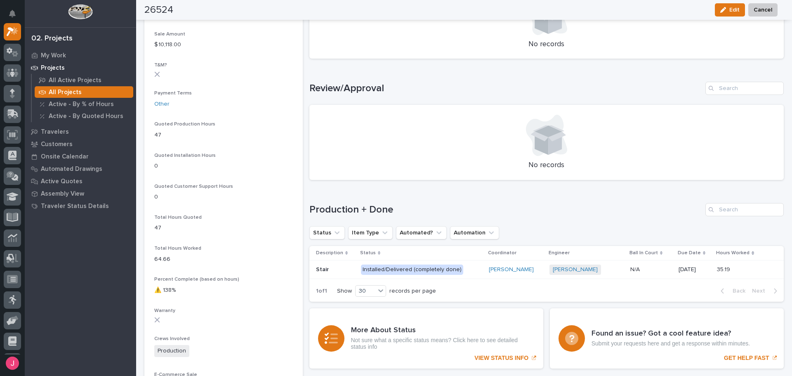
scroll to position [454, 0]
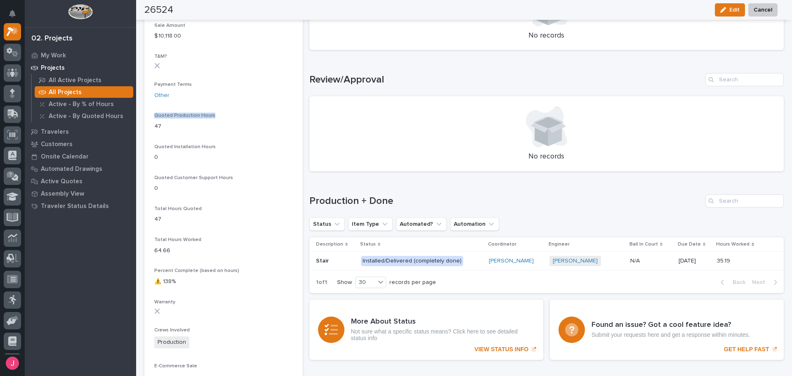
drag, startPoint x: 155, startPoint y: 114, endPoint x: 213, endPoint y: 115, distance: 58.6
click at [213, 115] on p "Quoted Production Hours" at bounding box center [223, 116] width 139 height 6
drag, startPoint x: 157, startPoint y: 125, endPoint x: 163, endPoint y: 124, distance: 6.2
click at [163, 124] on p "47" at bounding box center [223, 126] width 139 height 9
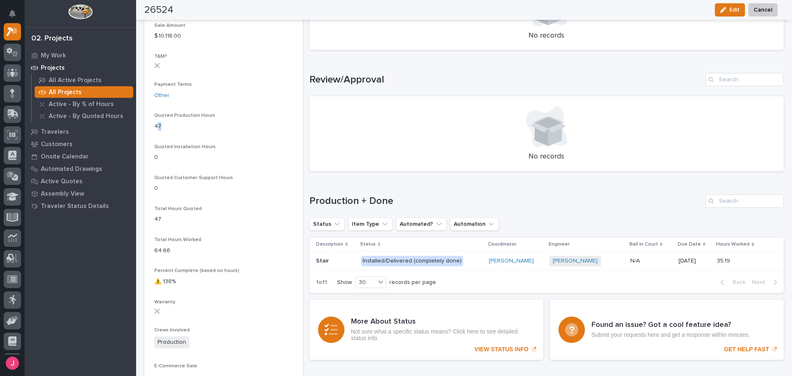
click at [163, 124] on p "47" at bounding box center [223, 126] width 139 height 9
drag, startPoint x: 152, startPoint y: 125, endPoint x: 168, endPoint y: 125, distance: 16.1
click at [167, 125] on section "26524 - Status Complete Billable Customer Space X Customer Type End User Projec…" at bounding box center [223, 83] width 158 height 993
click at [168, 125] on p "47" at bounding box center [223, 126] width 139 height 9
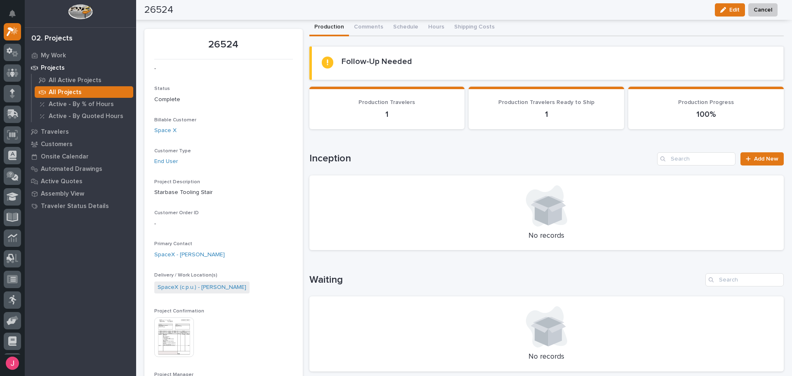
scroll to position [0, 0]
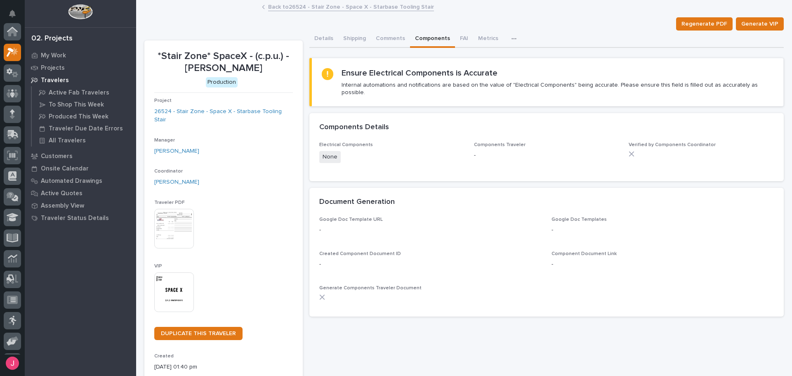
scroll to position [21, 0]
click at [324, 9] on link "Back to 26524 - Stair Zone - Space X - Starbase Tooling Stair" at bounding box center [351, 6] width 166 height 9
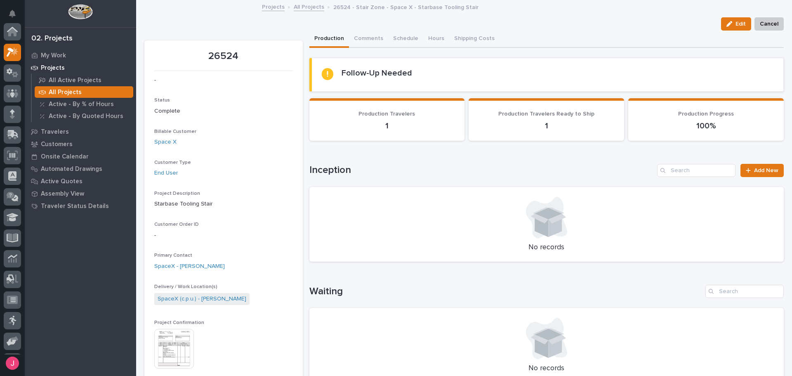
scroll to position [21, 0]
click at [299, 8] on link "All Projects" at bounding box center [309, 6] width 31 height 9
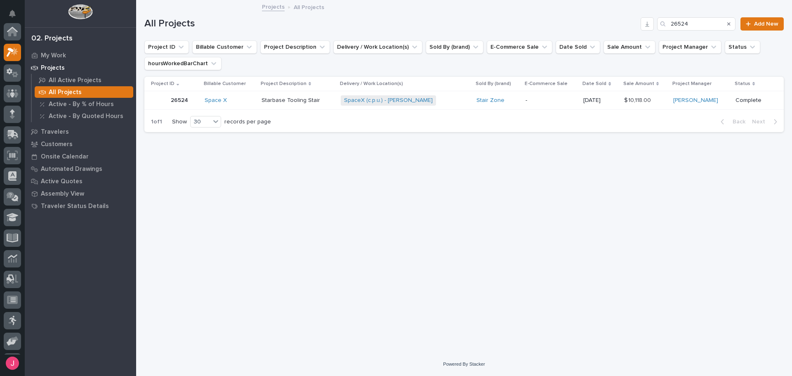
scroll to position [21, 0]
drag, startPoint x: 699, startPoint y: 27, endPoint x: 621, endPoint y: 27, distance: 78.0
click at [615, 27] on div "All Projects 26524 Add New" at bounding box center [463, 23] width 639 height 13
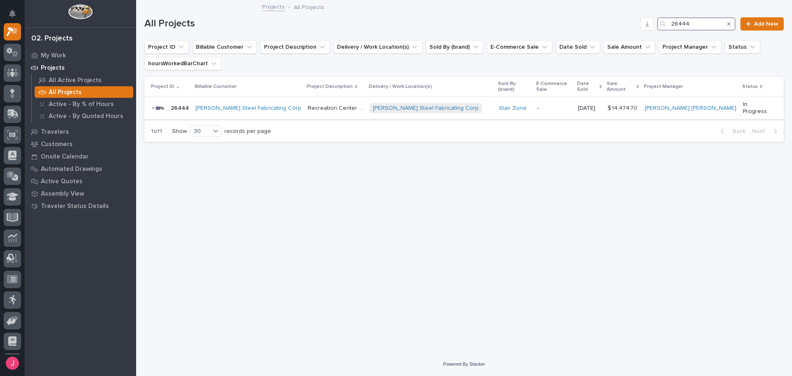
type input "26444"
click at [285, 105] on div "Douglas Steel Fabricating Corp" at bounding box center [249, 108] width 106 height 7
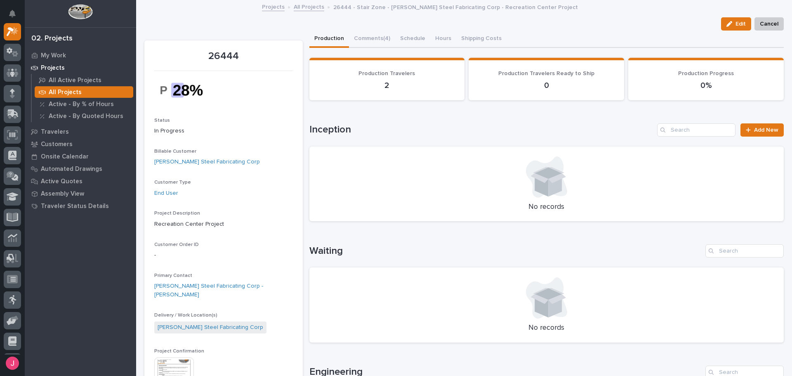
click at [295, 5] on link "All Projects" at bounding box center [309, 6] width 31 height 9
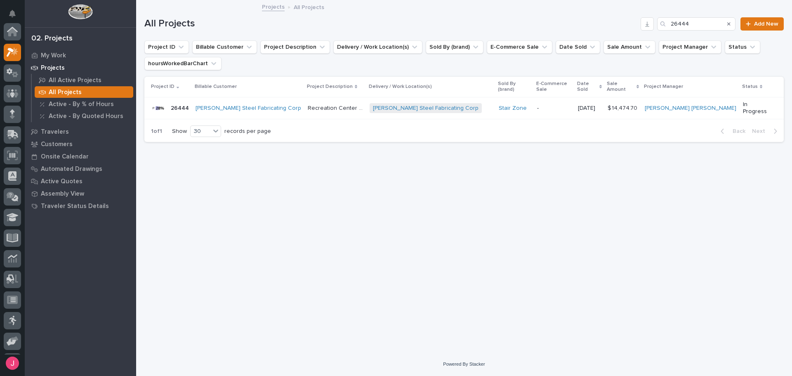
scroll to position [21, 0]
drag, startPoint x: 706, startPoint y: 24, endPoint x: 635, endPoint y: 26, distance: 71.0
click at [635, 26] on div "All Projects 26444 Add New" at bounding box center [463, 23] width 639 height 13
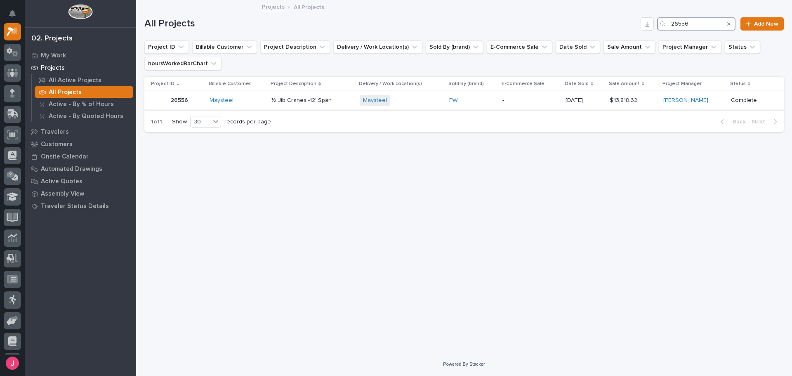
type input "26556"
click at [314, 103] on p "½ Jib Cranes -12' Span" at bounding box center [302, 99] width 62 height 9
drag, startPoint x: 701, startPoint y: 23, endPoint x: 618, endPoint y: 22, distance: 82.9
click at [618, 22] on div "All Projects 26556 Add New" at bounding box center [463, 23] width 639 height 13
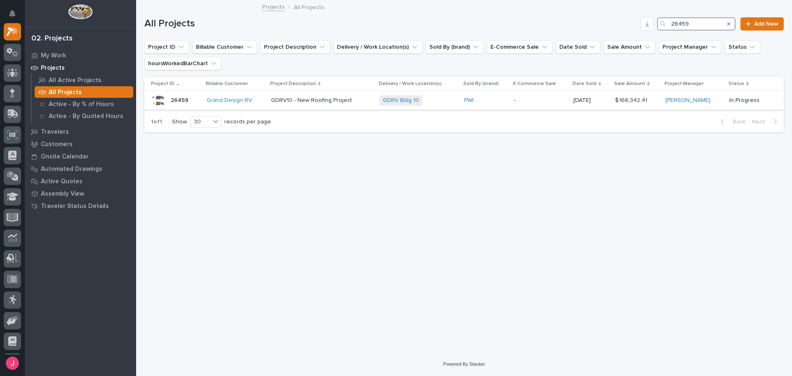
type input "26459"
click at [268, 104] on td "Grand Design RV" at bounding box center [235, 100] width 64 height 19
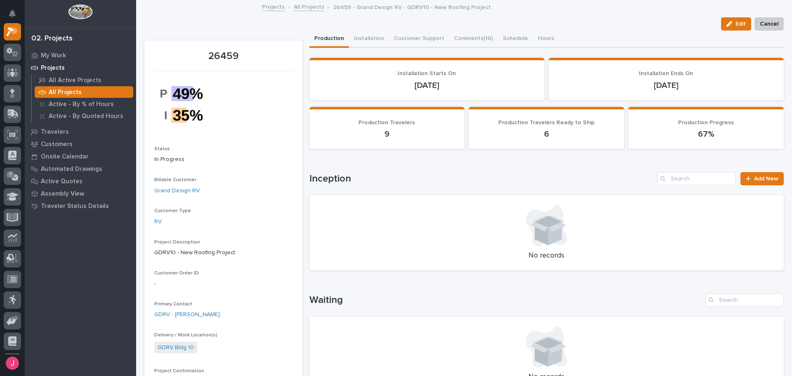
click at [305, 3] on link "All Projects" at bounding box center [309, 6] width 31 height 9
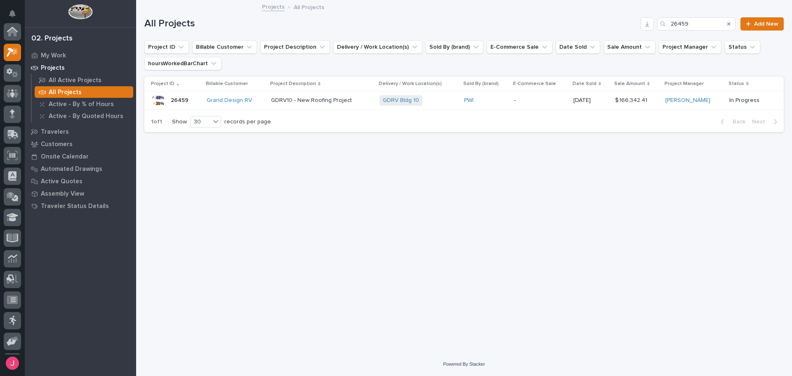
scroll to position [21, 0]
drag, startPoint x: 698, startPoint y: 25, endPoint x: 639, endPoint y: 26, distance: 59.4
click at [654, 25] on div "All Projects 26459 Add New" at bounding box center [463, 23] width 639 height 13
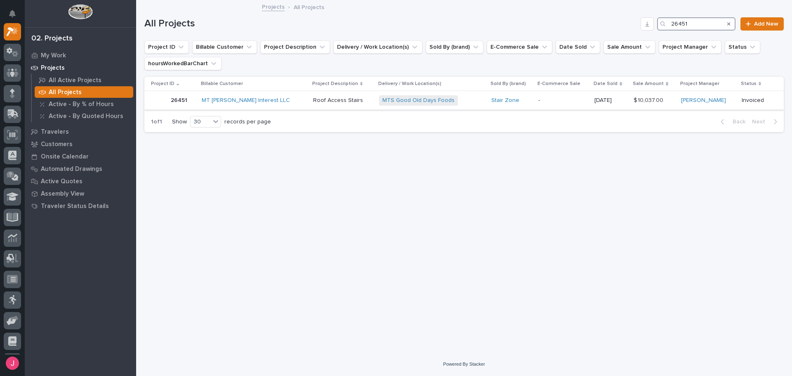
type input "26451"
click at [325, 104] on div "Roof Access Stairs Roof Access Stairs" at bounding box center [342, 101] width 59 height 14
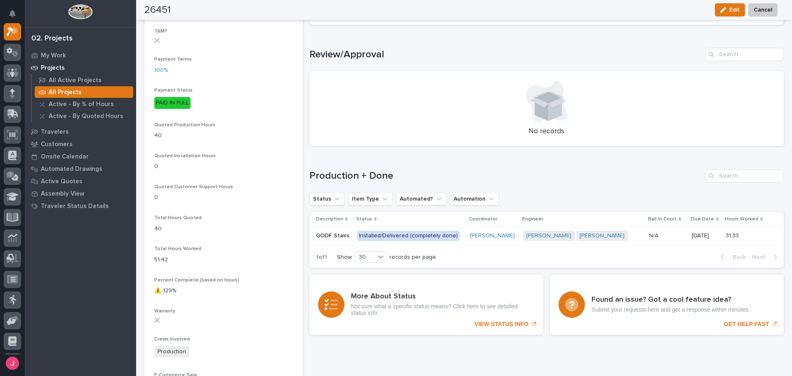
scroll to position [467, 0]
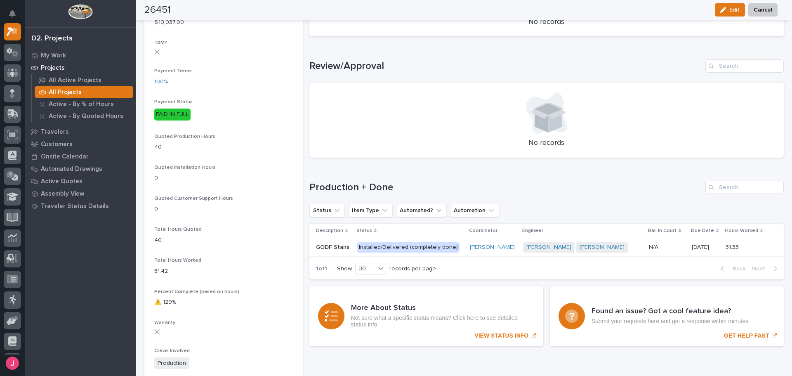
click at [458, 252] on p "Installed/Delivered (completely done)" at bounding box center [410, 247] width 106 height 10
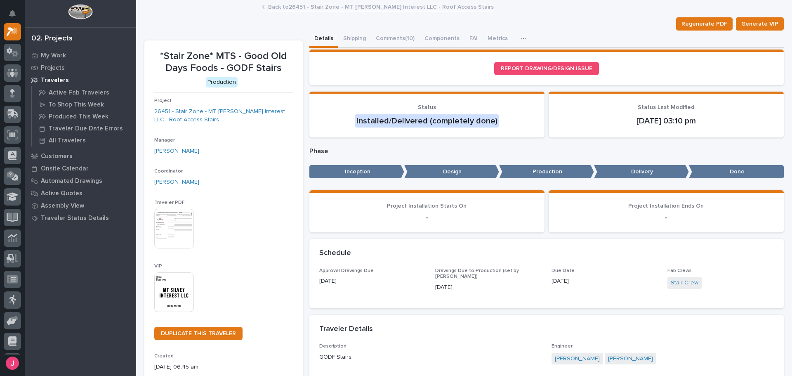
drag, startPoint x: 252, startPoint y: 207, endPoint x: 270, endPoint y: 198, distance: 19.6
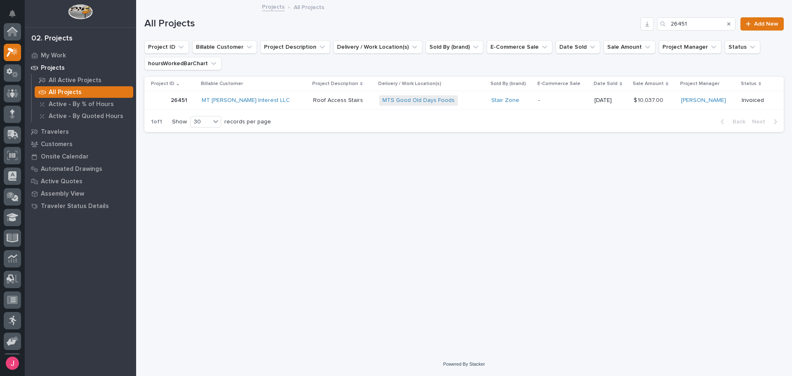
scroll to position [21, 0]
drag, startPoint x: 316, startPoint y: 205, endPoint x: 325, endPoint y: 198, distance: 11.8
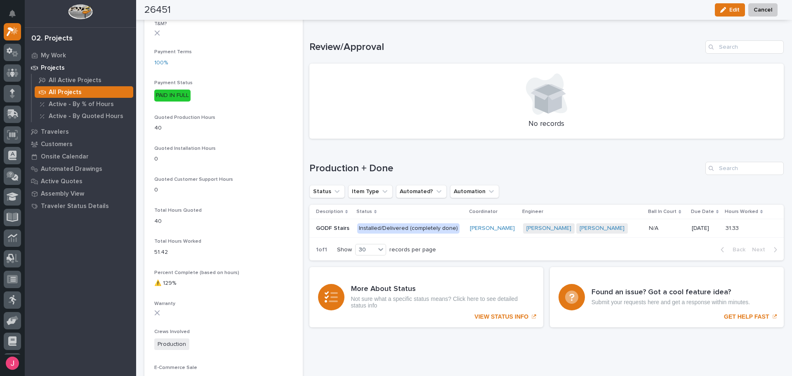
scroll to position [467, 0]
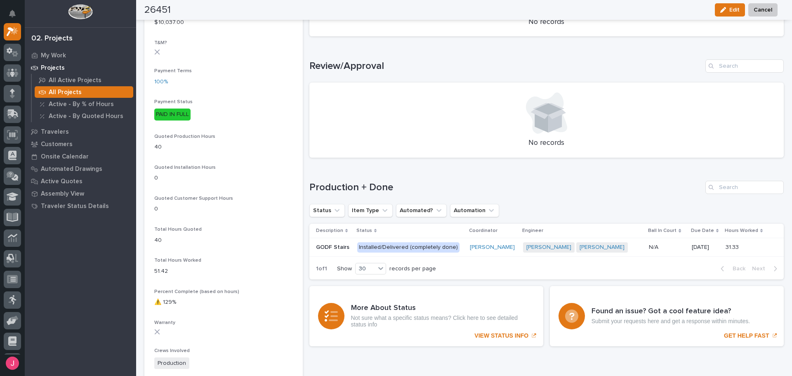
click at [632, 252] on td "Juan Santillan Josh Nakasone + 0" at bounding box center [583, 247] width 126 height 19
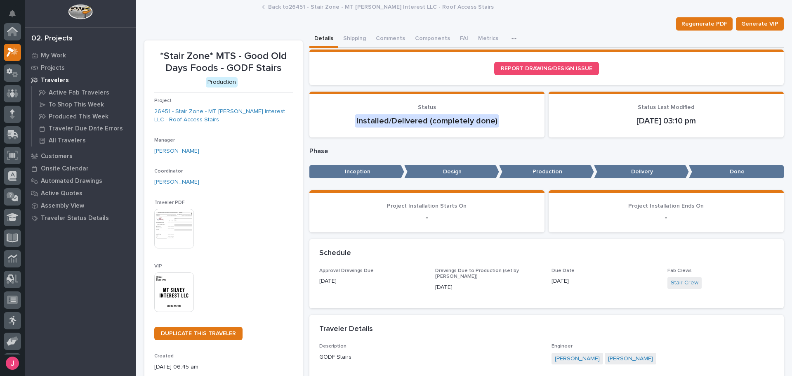
scroll to position [21, 0]
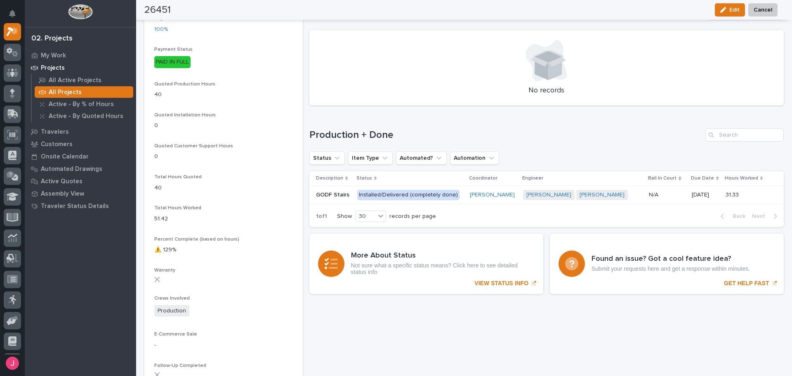
scroll to position [509, 0]
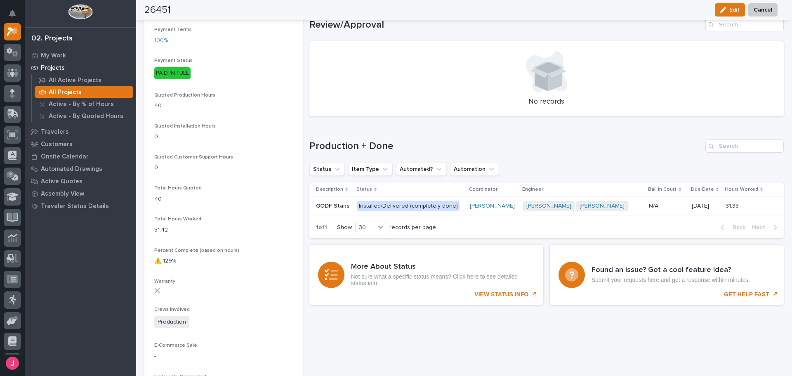
click at [627, 208] on div "Juan Santillan Josh Nakasone + 0" at bounding box center [582, 206] width 119 height 10
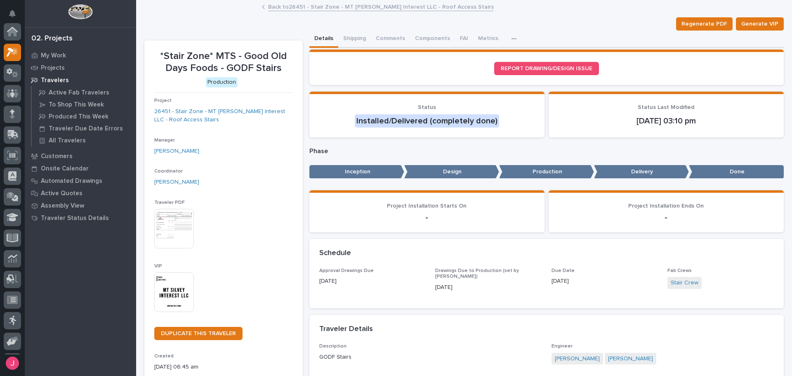
scroll to position [21, 0]
click at [484, 36] on button "Metrics" at bounding box center [498, 39] width 30 height 17
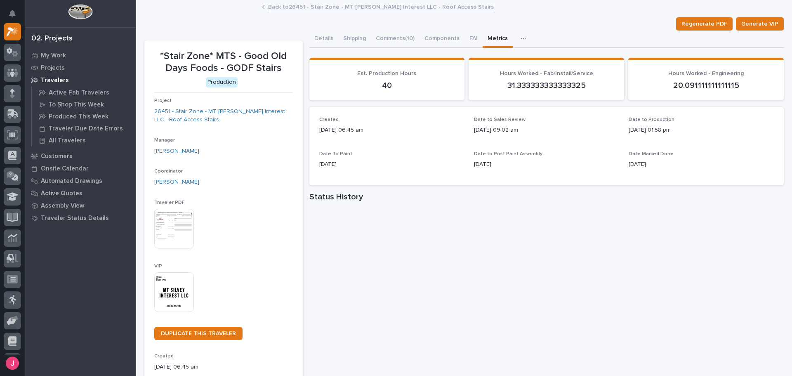
click at [184, 225] on img at bounding box center [174, 229] width 40 height 40
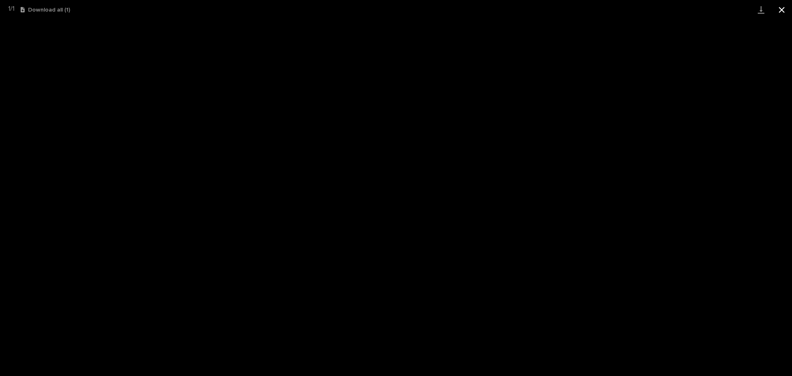
click at [789, 12] on button "Close gallery" at bounding box center [781, 9] width 21 height 19
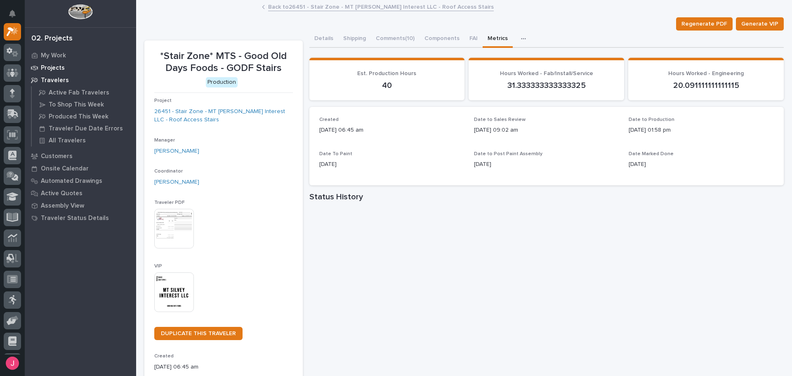
click at [67, 71] on div "Projects" at bounding box center [80, 68] width 107 height 12
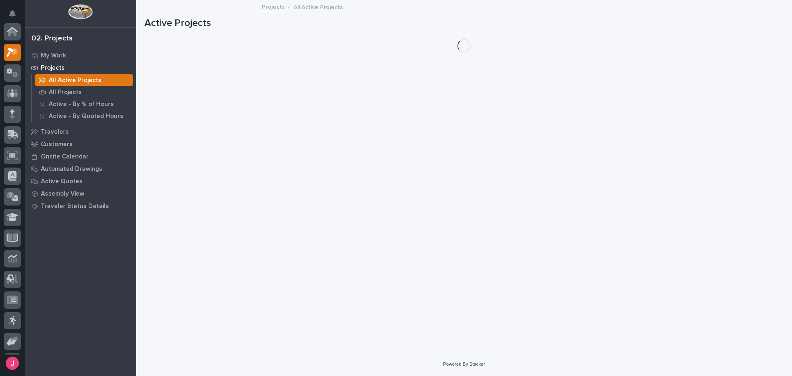
scroll to position [21, 0]
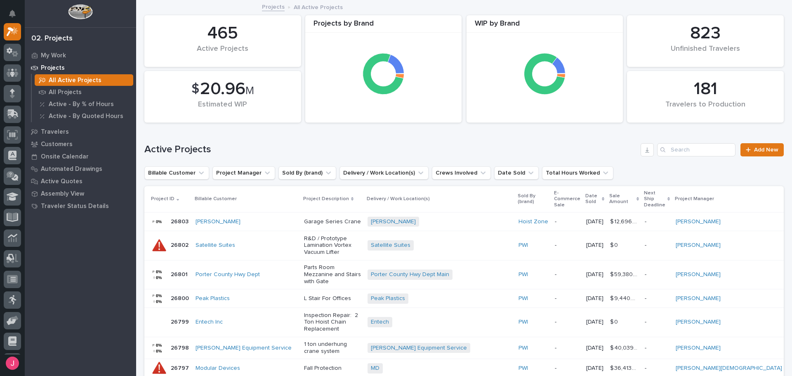
click at [318, 152] on h1 "Active Projects" at bounding box center [390, 150] width 493 height 12
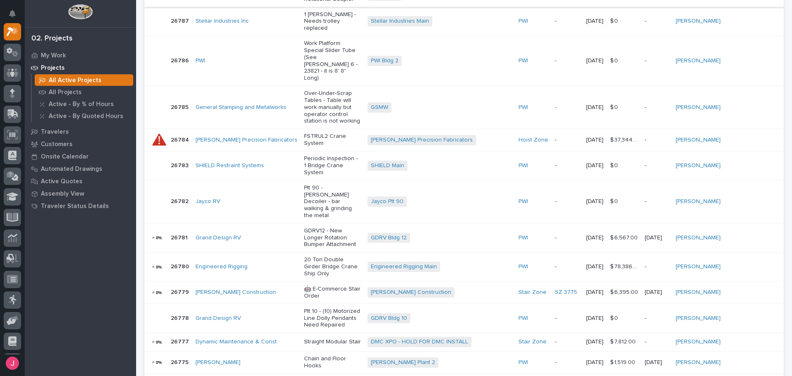
scroll to position [0, 0]
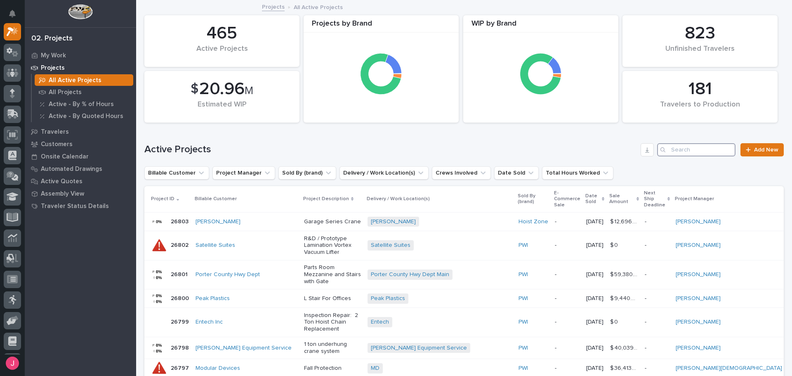
click at [700, 151] on input "Search" at bounding box center [696, 149] width 78 height 13
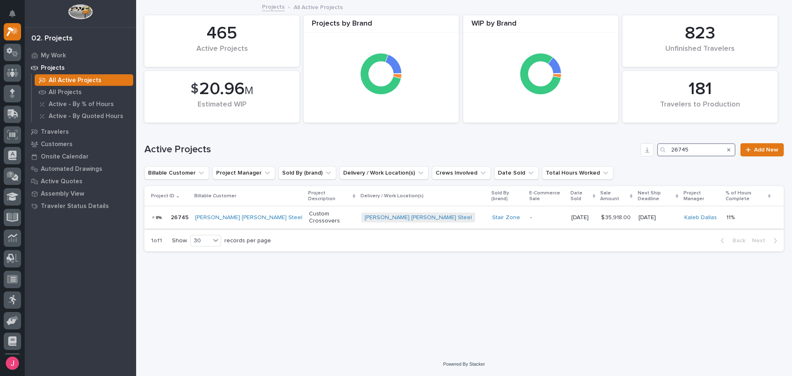
type input "26745"
click at [261, 214] on div "Drake Williams Steel" at bounding box center [248, 217] width 107 height 7
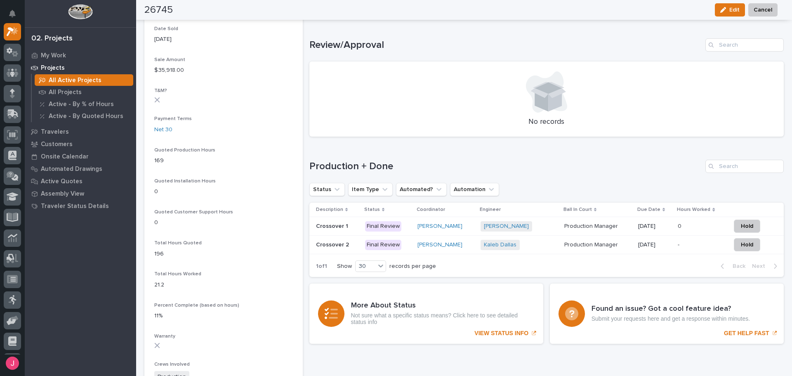
scroll to position [454, 0]
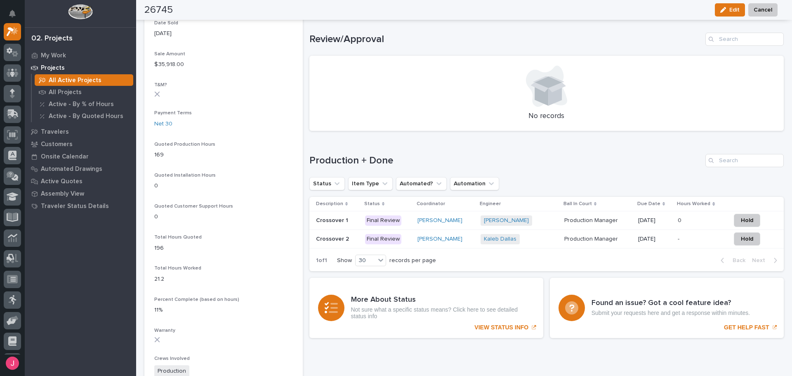
click at [542, 239] on div "Kaleb Dallas + 0" at bounding box center [519, 239] width 77 height 10
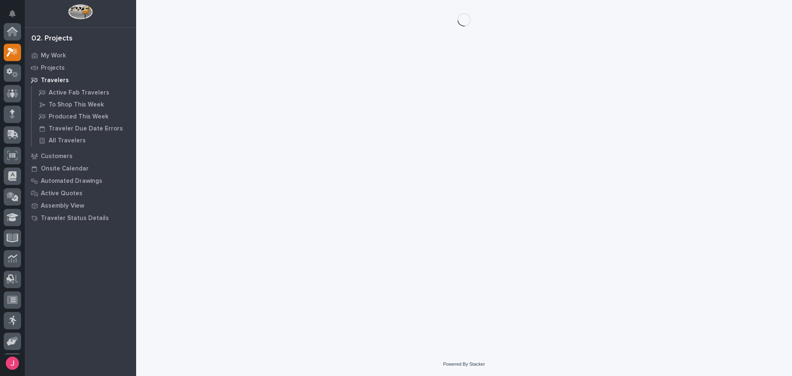
scroll to position [21, 0]
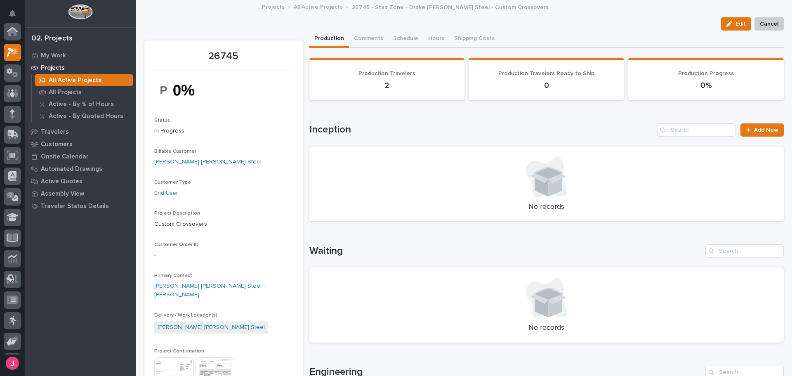
scroll to position [21, 0]
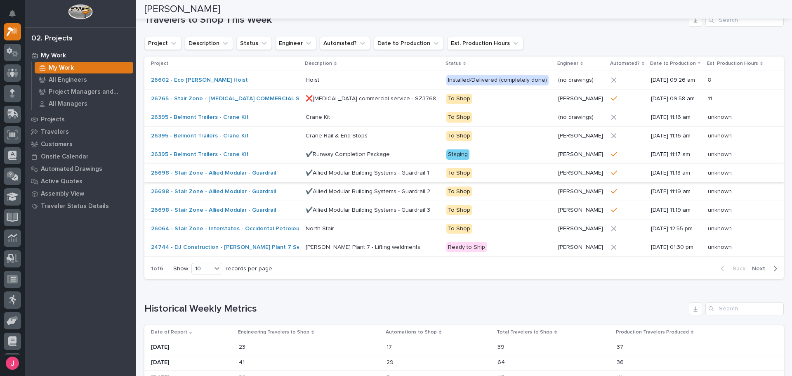
scroll to position [247, 0]
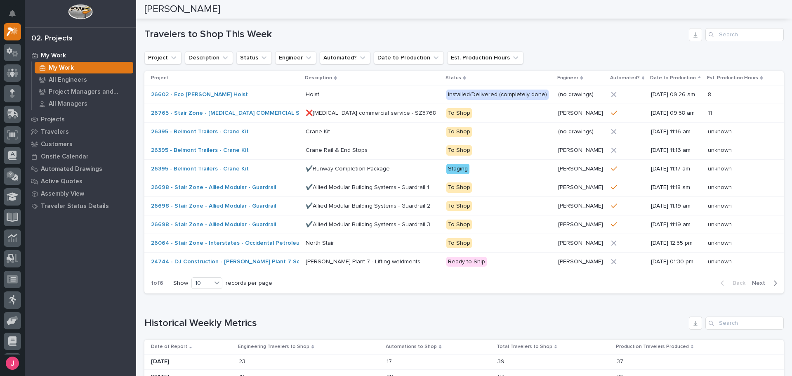
click at [561, 79] on p "Engineer" at bounding box center [567, 77] width 21 height 9
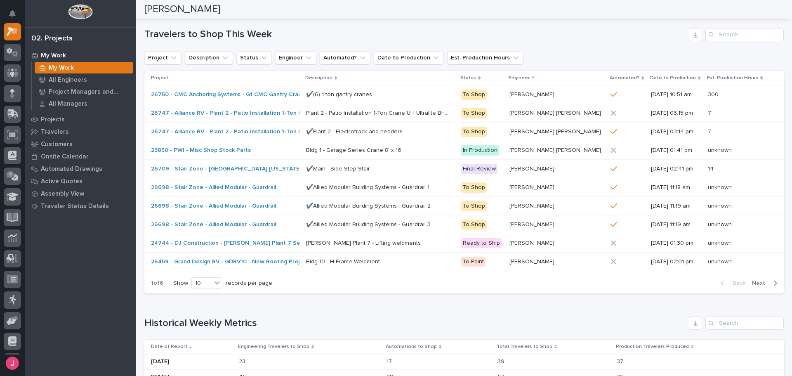
click at [558, 80] on div "Engineer" at bounding box center [557, 77] width 96 height 9
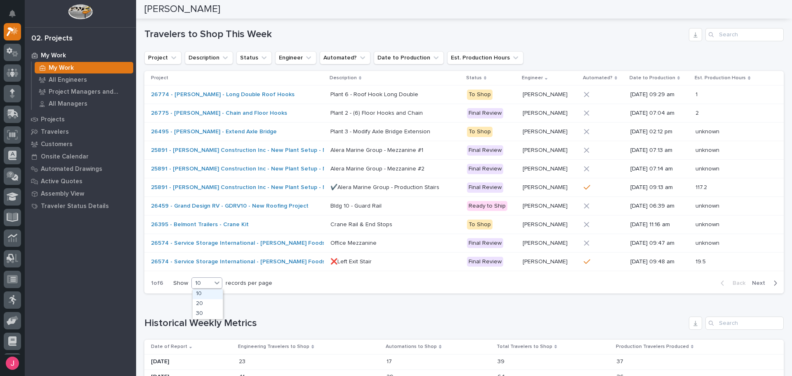
click at [211, 282] on div "10" at bounding box center [202, 283] width 20 height 9
drag, startPoint x: 215, startPoint y: 308, endPoint x: 212, endPoint y: 313, distance: 5.9
click at [210, 314] on div "30" at bounding box center [208, 314] width 30 height 10
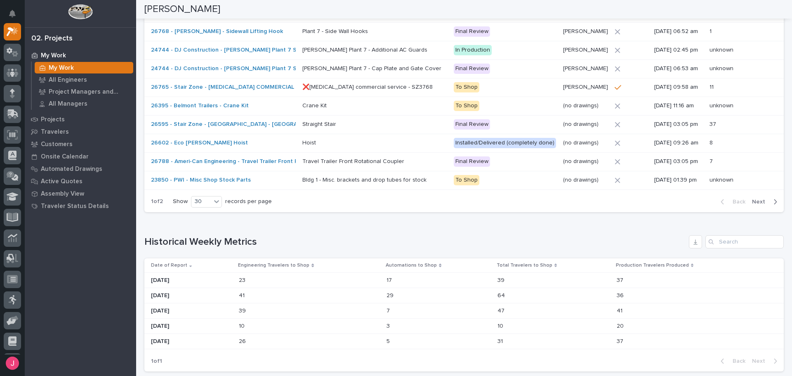
scroll to position [742, 0]
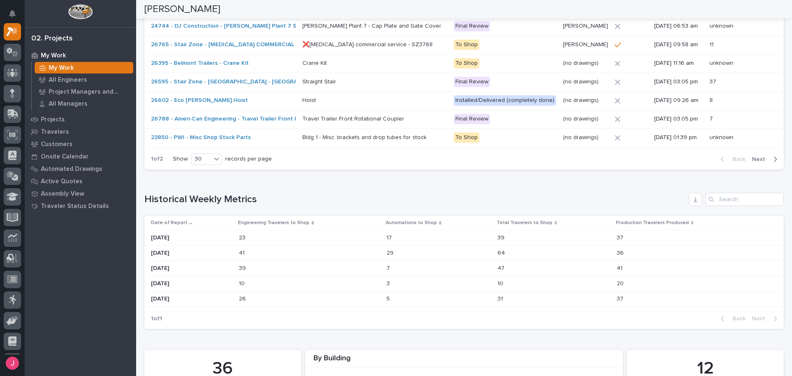
click at [759, 163] on span "Next" at bounding box center [761, 159] width 18 height 7
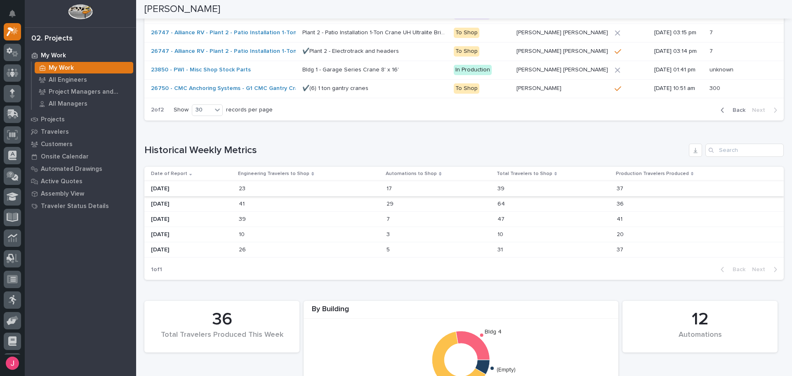
scroll to position [744, 0]
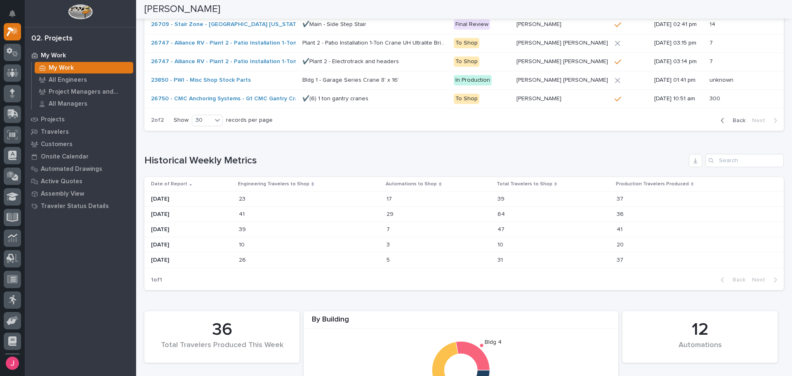
click at [722, 117] on button "Back" at bounding box center [731, 120] width 35 height 7
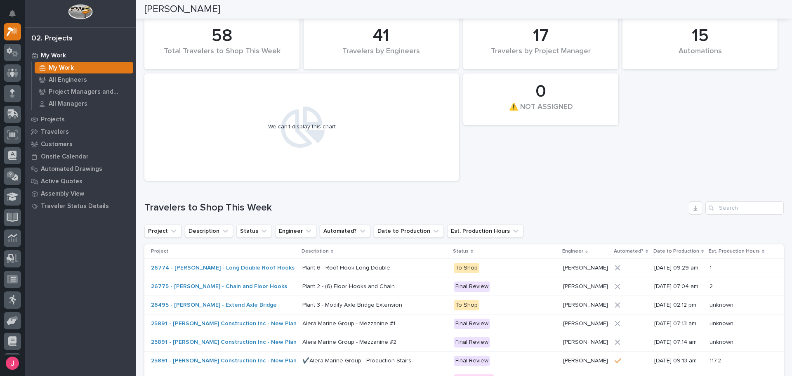
scroll to position [0, 0]
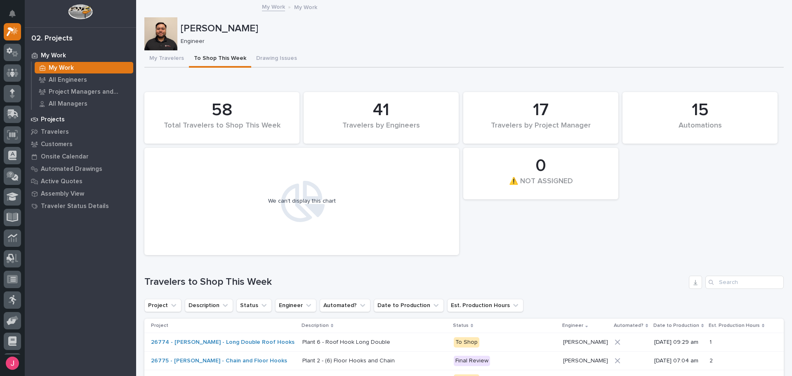
click at [59, 123] on p "Projects" at bounding box center [53, 119] width 24 height 7
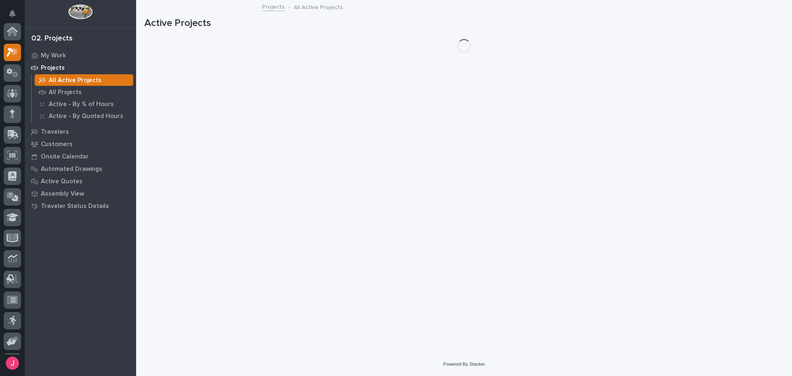
scroll to position [21, 0]
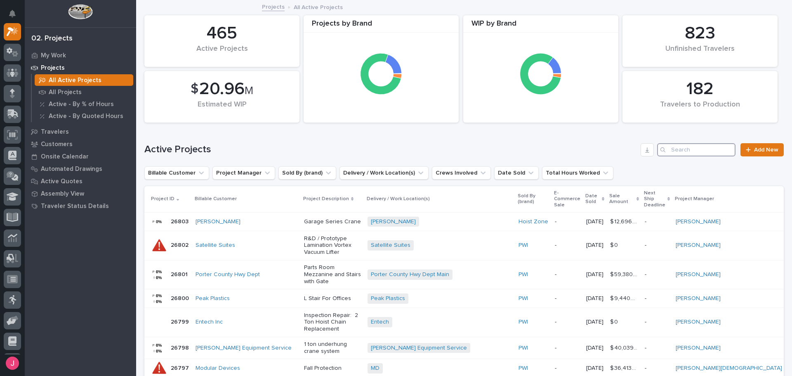
click at [691, 151] on input "Search" at bounding box center [696, 149] width 78 height 13
click at [672, 146] on input "Search" at bounding box center [696, 149] width 78 height 13
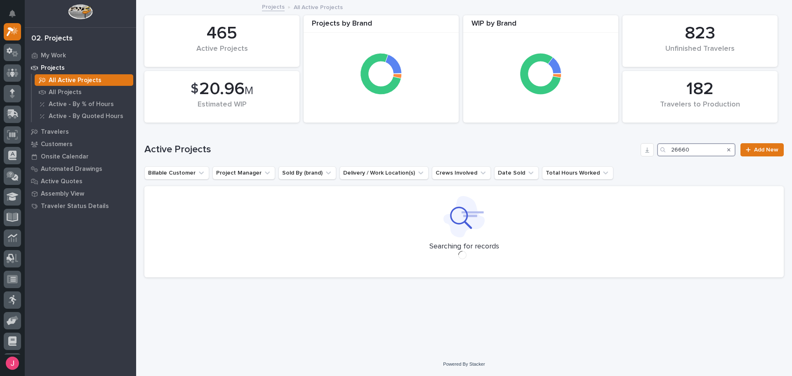
type input "26660"
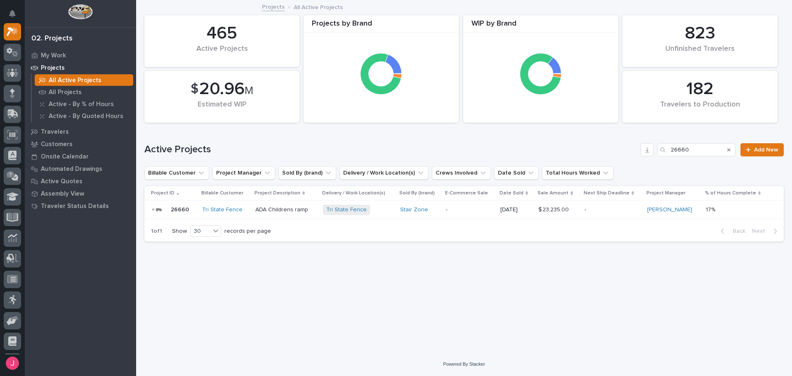
click at [270, 215] on div "ADA Childrens ramp" at bounding box center [285, 210] width 61 height 14
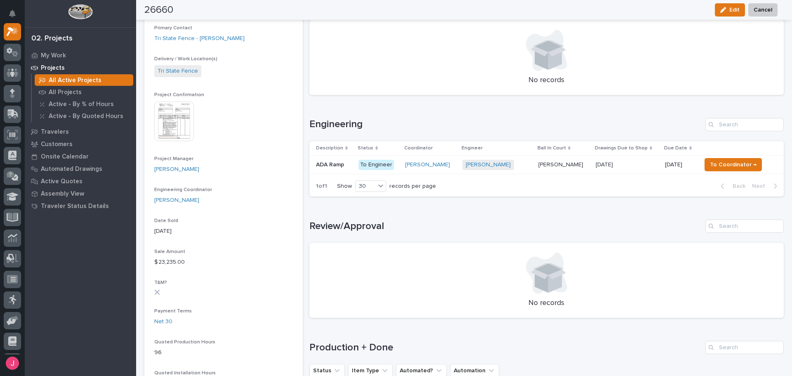
scroll to position [330, 0]
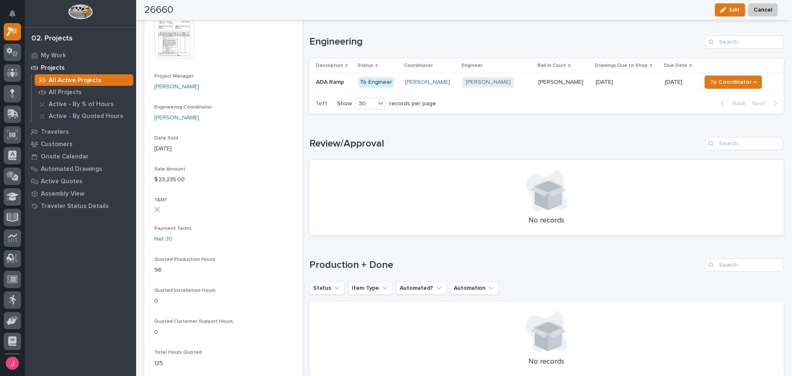
click at [527, 91] on td "Josh Nakasone + 0" at bounding box center [497, 82] width 76 height 19
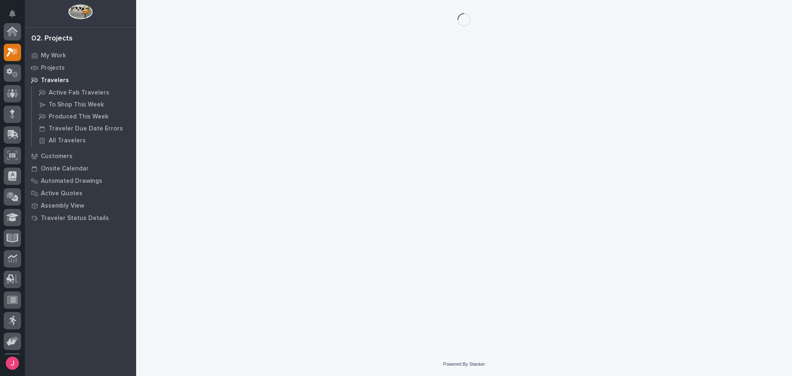
scroll to position [21, 0]
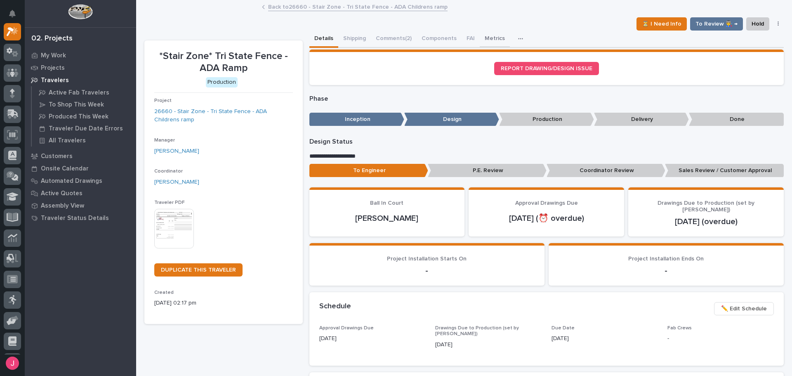
click at [483, 39] on button "Metrics" at bounding box center [495, 39] width 30 height 17
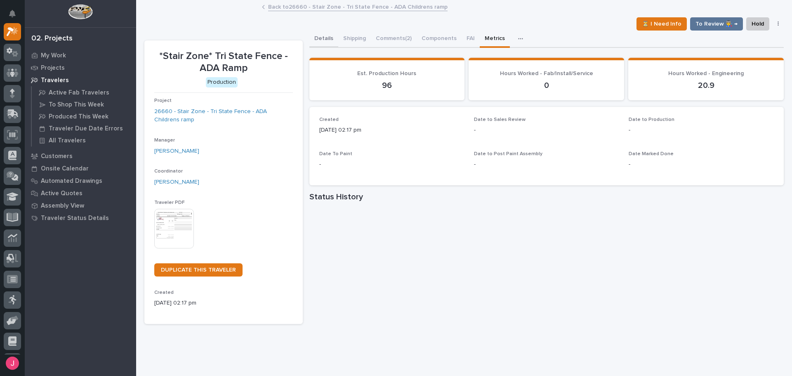
click at [323, 39] on button "Details" at bounding box center [323, 39] width 29 height 17
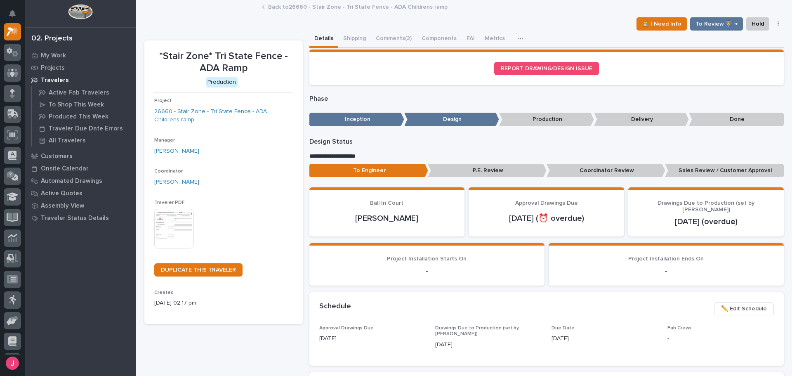
click at [319, 5] on link "Back to 26660 - Stair Zone - Tri State Fence - ADA Childrens ramp" at bounding box center [357, 6] width 179 height 9
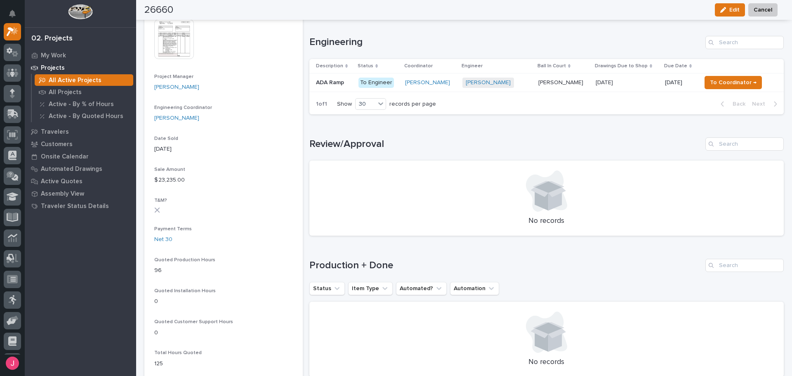
scroll to position [330, 0]
click at [424, 145] on h1 "Review/Approval" at bounding box center [505, 144] width 393 height 12
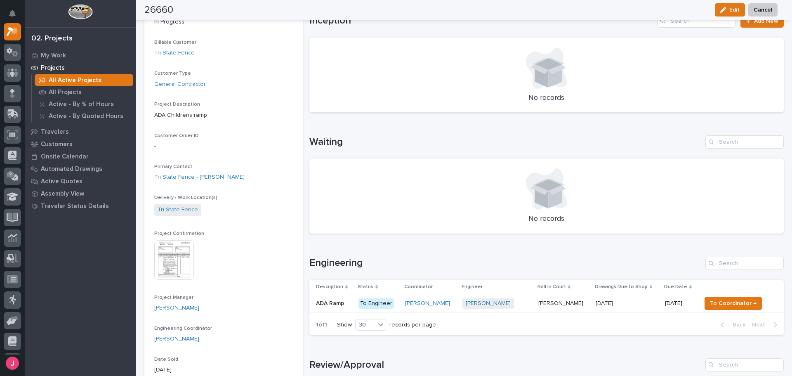
scroll to position [0, 0]
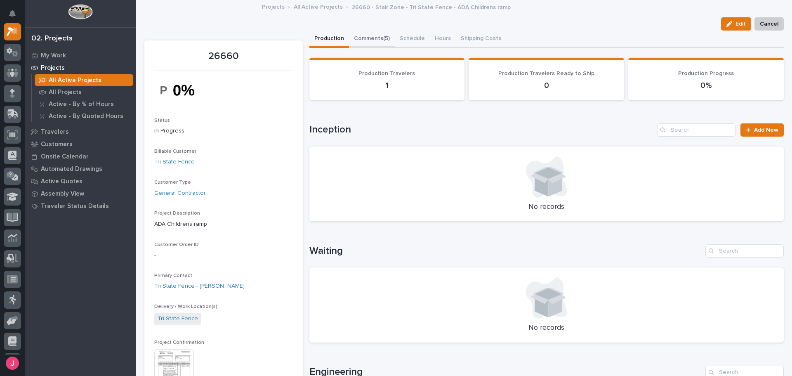
click at [375, 38] on button "Comments (5)" at bounding box center [372, 39] width 46 height 17
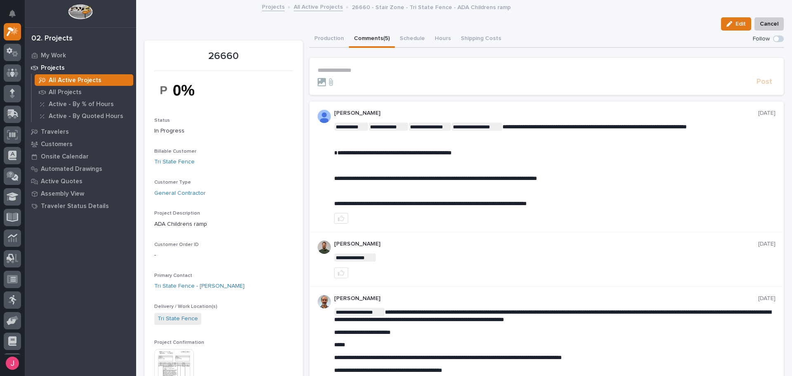
click at [545, 11] on div "Projects All Active Projects 26660 - Stair Zone - Tri State Fence - ADA Childre…" at bounding box center [464, 8] width 412 height 12
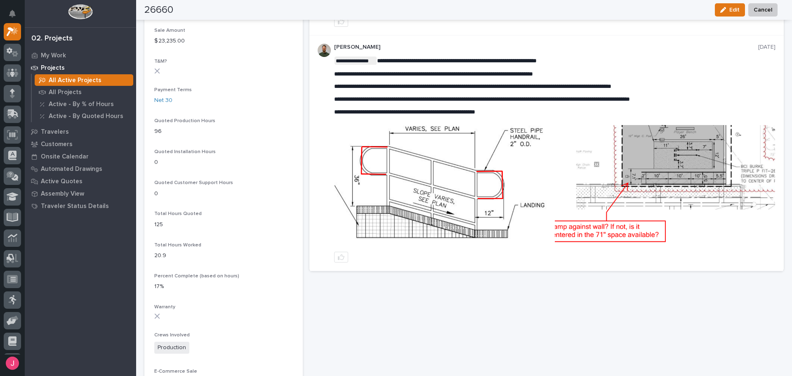
scroll to position [454, 0]
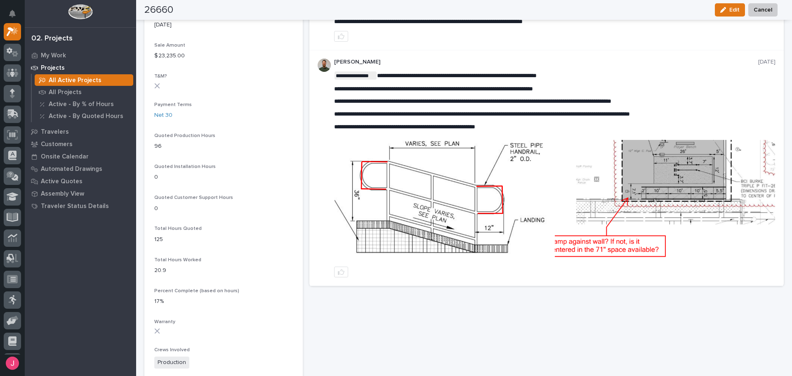
drag, startPoint x: 383, startPoint y: 333, endPoint x: 386, endPoint y: 323, distance: 10.2
click at [384, 333] on div "**********" at bounding box center [546, 88] width 475 height 1023
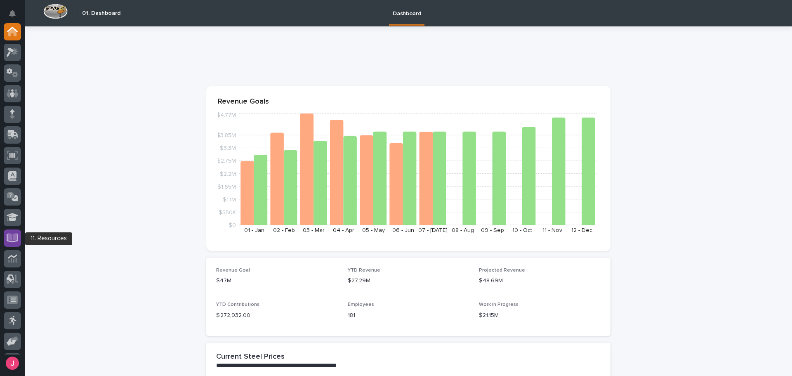
click at [13, 240] on icon at bounding box center [12, 237] width 9 height 8
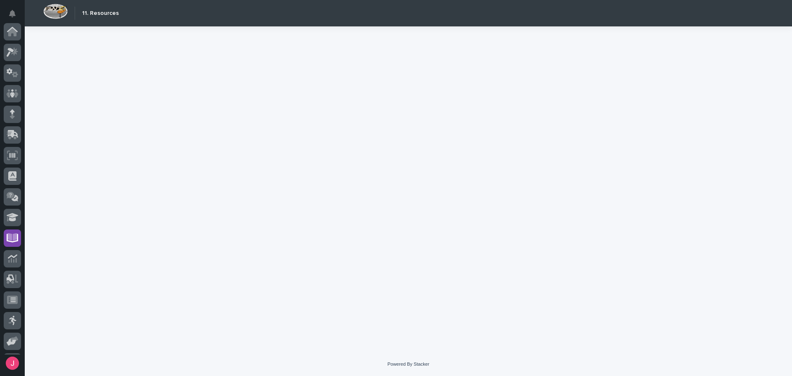
scroll to position [81, 0]
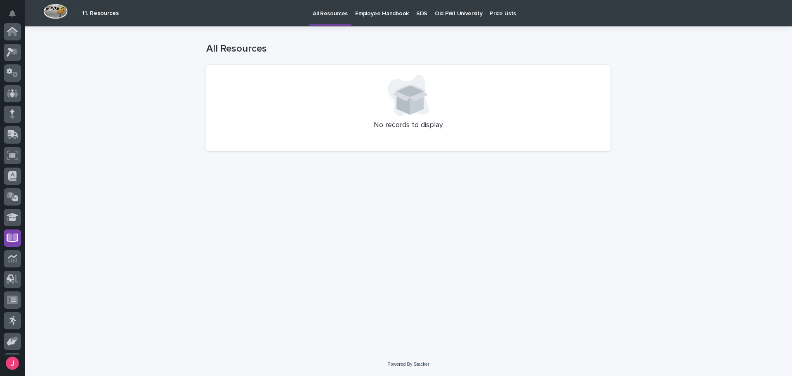
scroll to position [81, 0]
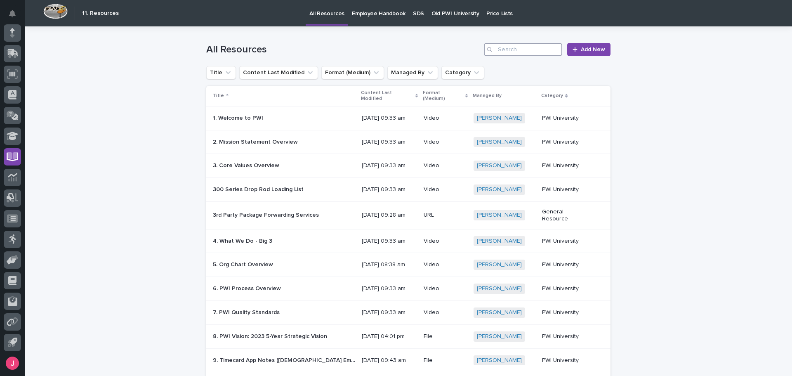
drag, startPoint x: 540, startPoint y: 52, endPoint x: 540, endPoint y: 59, distance: 7.4
click at [540, 52] on input "Search" at bounding box center [523, 49] width 78 height 13
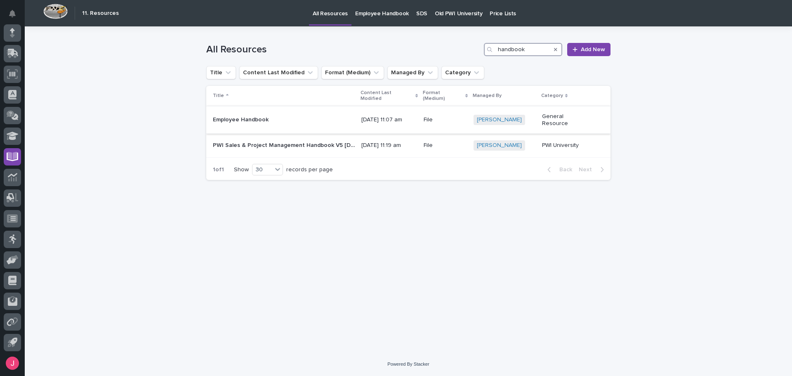
type input "handbook"
click at [449, 106] on td "File" at bounding box center [445, 120] width 50 height 28
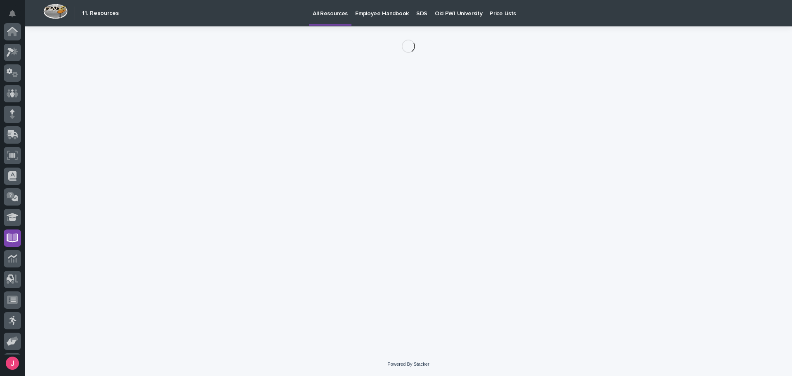
scroll to position [81, 0]
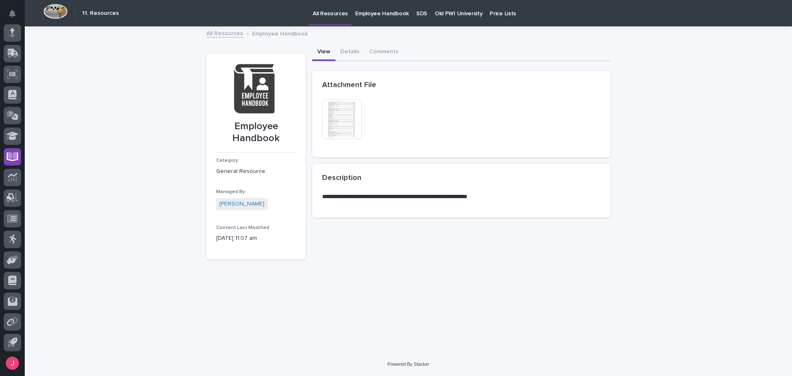
click at [342, 116] on img at bounding box center [342, 119] width 40 height 40
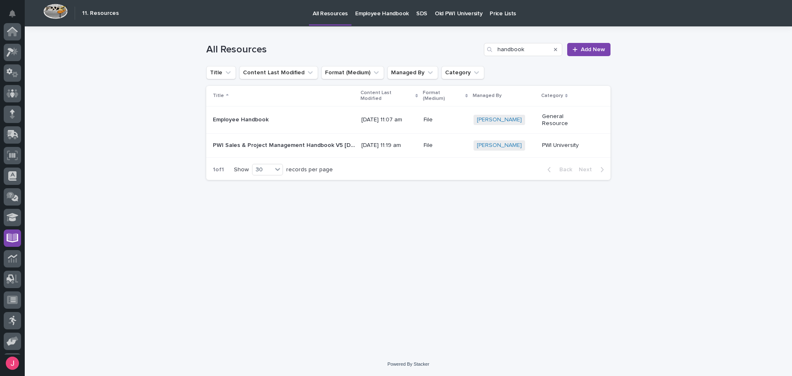
scroll to position [81, 0]
drag, startPoint x: 535, startPoint y: 49, endPoint x: 429, endPoint y: 59, distance: 106.4
click at [429, 59] on div "All Resources handbook Add New" at bounding box center [408, 46] width 404 height 40
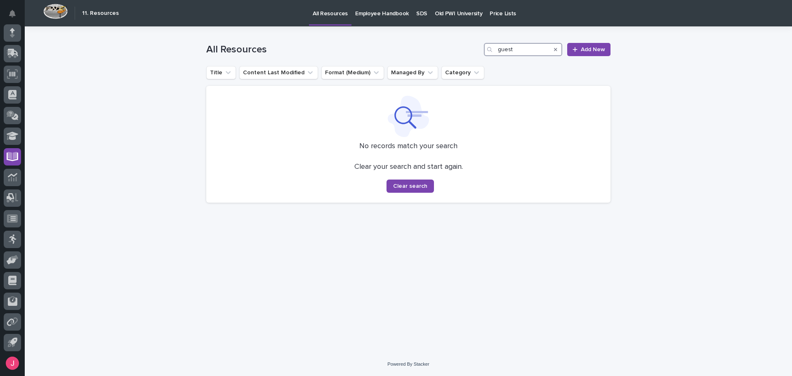
drag, startPoint x: 502, startPoint y: 51, endPoint x: 478, endPoint y: 53, distance: 23.6
click at [478, 53] on div "All Resources guest Add New" at bounding box center [408, 49] width 404 height 13
type input "family"
drag, startPoint x: 555, startPoint y: 51, endPoint x: 523, endPoint y: 2, distance: 59.0
click at [555, 51] on icon "Search" at bounding box center [555, 49] width 3 height 5
